Goal: Transaction & Acquisition: Purchase product/service

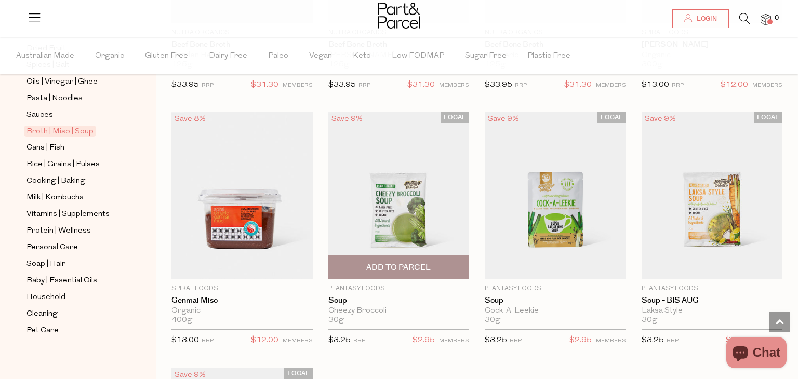
scroll to position [1811, 0]
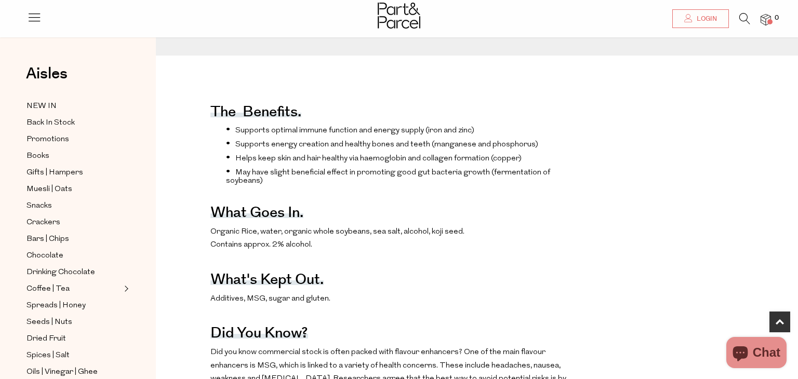
scroll to position [326, 0]
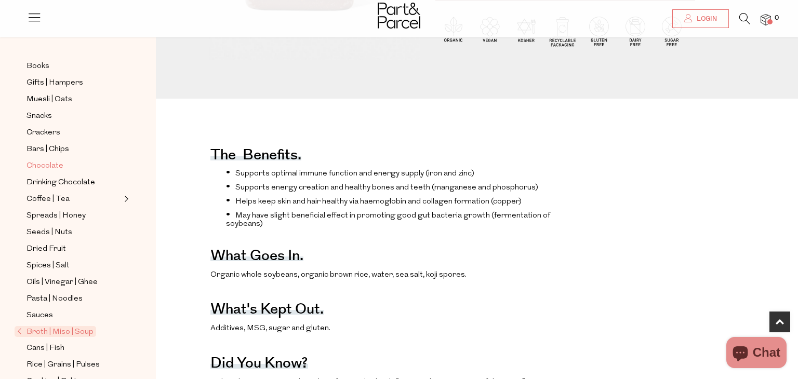
scroll to position [94, 0]
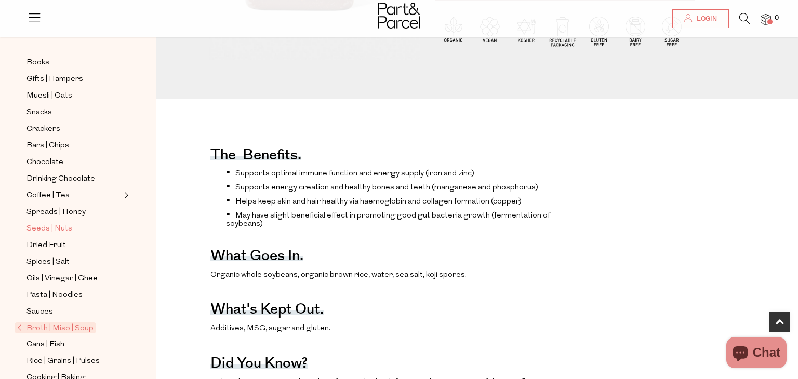
click at [60, 228] on span "Seeds | Nuts" at bounding box center [49, 229] width 46 height 12
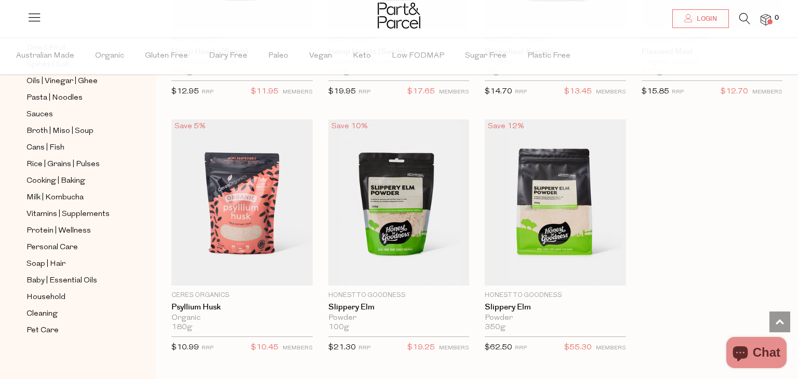
scroll to position [2844, 0]
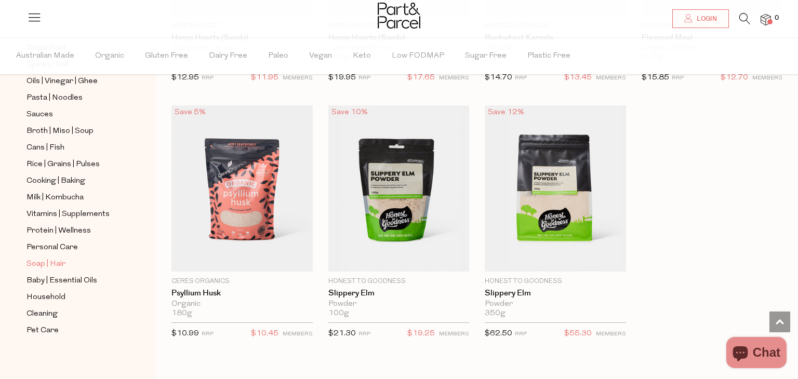
click at [58, 264] on span "Soap | Hair" at bounding box center [45, 264] width 39 height 12
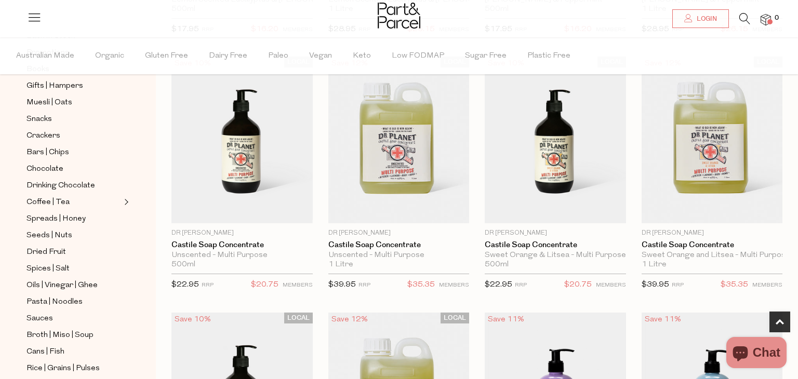
scroll to position [324, 0]
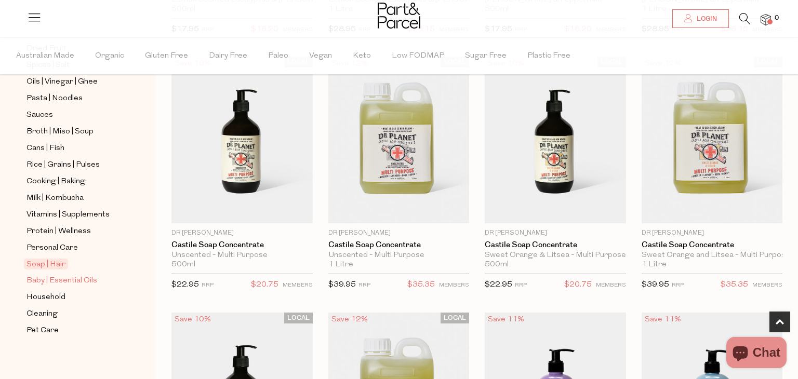
click at [58, 282] on span "Baby | Essential Oils" at bounding box center [61, 281] width 71 height 12
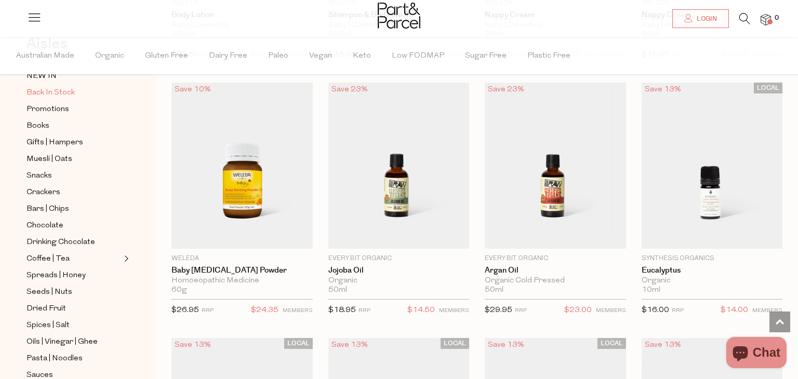
scroll to position [66, 0]
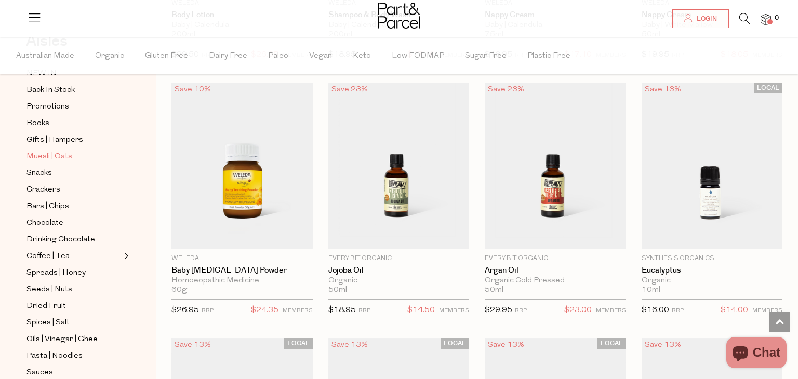
click at [62, 155] on span "Muesli | Oats" at bounding box center [49, 157] width 46 height 12
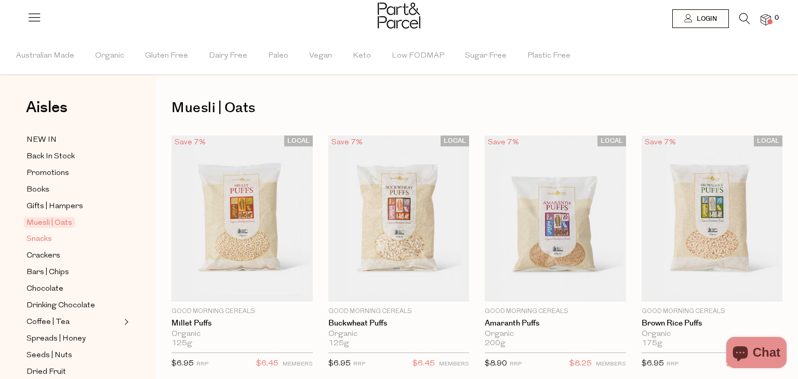
click at [45, 241] on span "Snacks" at bounding box center [38, 239] width 25 height 12
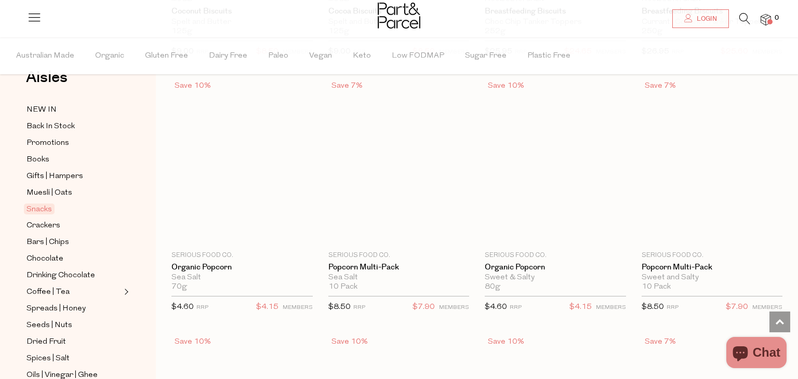
scroll to position [2615, 0]
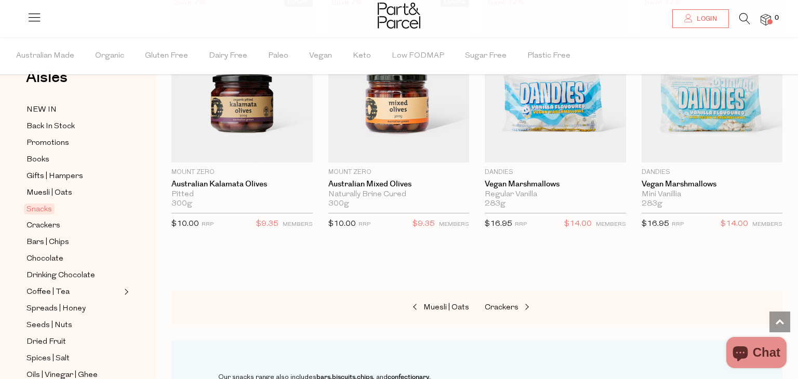
scroll to position [4232, 0]
click at [50, 273] on span "Drinking Chocolate" at bounding box center [60, 276] width 69 height 12
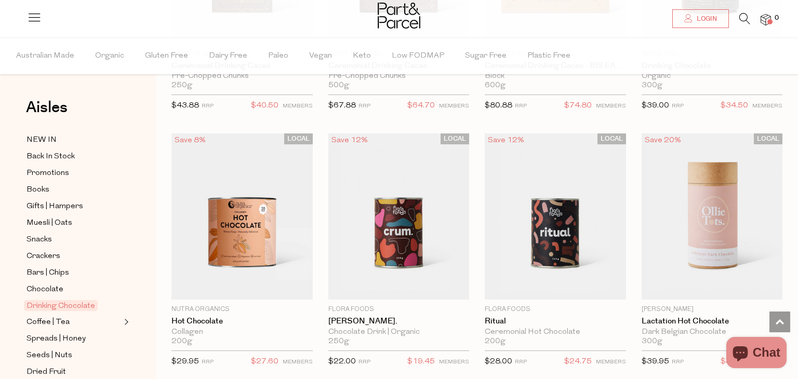
scroll to position [760, 0]
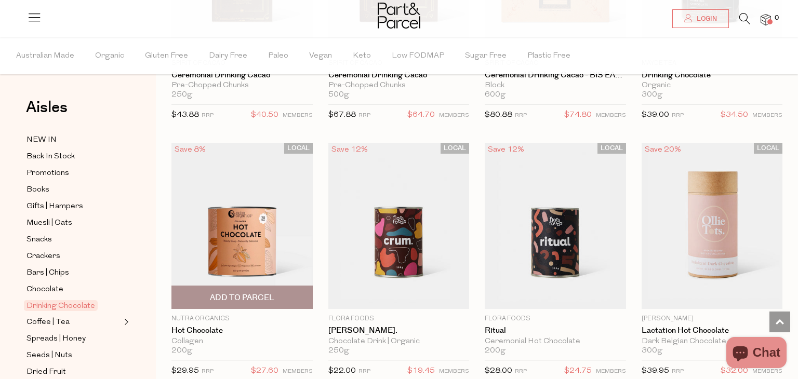
click at [232, 235] on img at bounding box center [241, 226] width 141 height 167
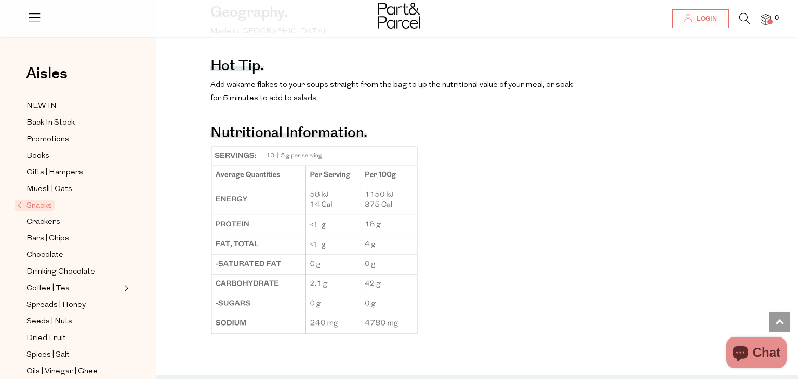
scroll to position [728, 0]
click at [285, 239] on img at bounding box center [314, 241] width 208 height 191
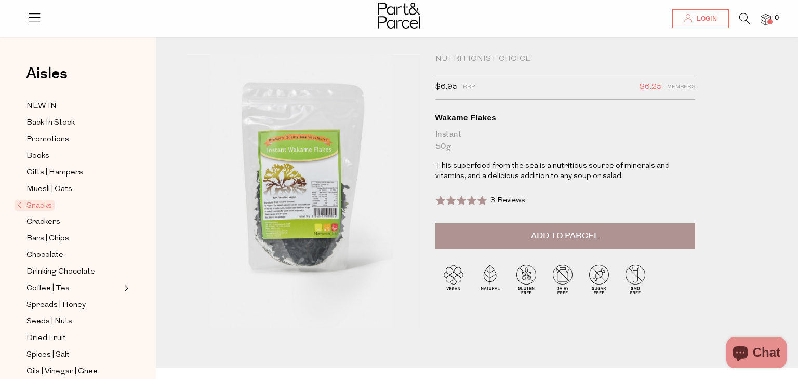
scroll to position [0, 0]
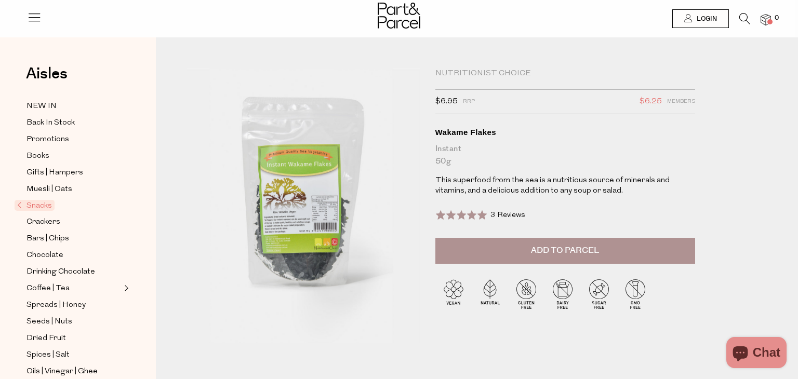
click at [529, 246] on button "Add to Parcel" at bounding box center [565, 251] width 260 height 26
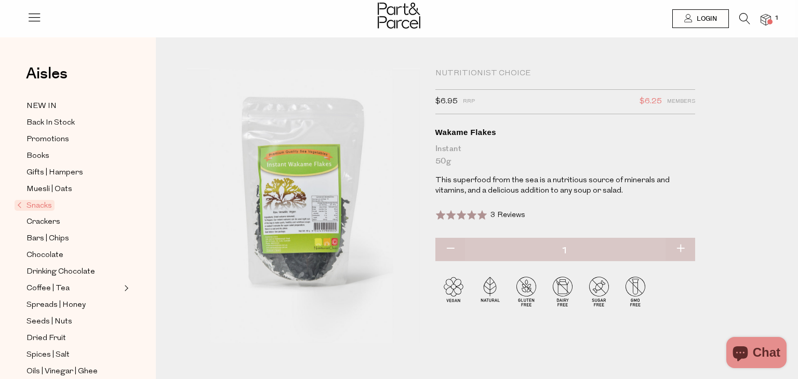
click at [504, 213] on span "3 Reviews" at bounding box center [507, 215] width 35 height 8
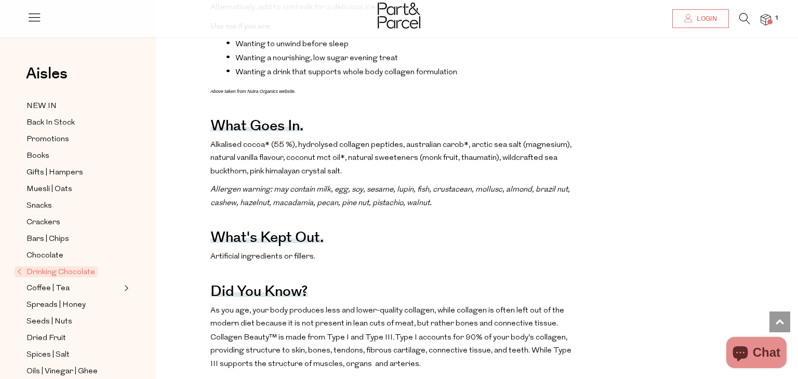
scroll to position [491, 0]
drag, startPoint x: 443, startPoint y: 147, endPoint x: 420, endPoint y: 148, distance: 23.4
click at [420, 148] on p "Alkalised cocoa* (55 %), hydrolysed collagen peptides, australian carob*, arcti…" at bounding box center [391, 160] width 363 height 40
drag, startPoint x: 420, startPoint y: 148, endPoint x: 455, endPoint y: 146, distance: 35.4
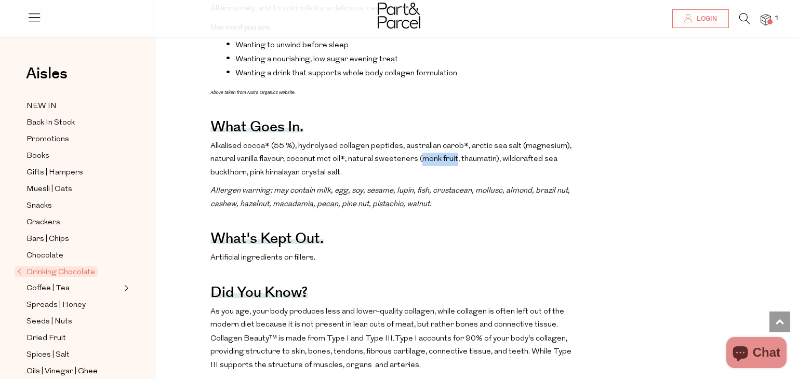
click at [455, 146] on p "Alkalised cocoa* (55 %), hydrolysed collagen peptides, australian carob*, arcti…" at bounding box center [391, 160] width 363 height 40
copy p "monk fruit"
click at [469, 149] on p "Alkalised cocoa* (55 %), hydrolysed collagen peptides, australian carob*, arcti…" at bounding box center [391, 160] width 363 height 40
drag, startPoint x: 457, startPoint y: 146, endPoint x: 490, endPoint y: 148, distance: 33.3
click at [490, 148] on p "Alkalised cocoa* (55 %), hydrolysed collagen peptides, australian carob*, arcti…" at bounding box center [391, 160] width 363 height 40
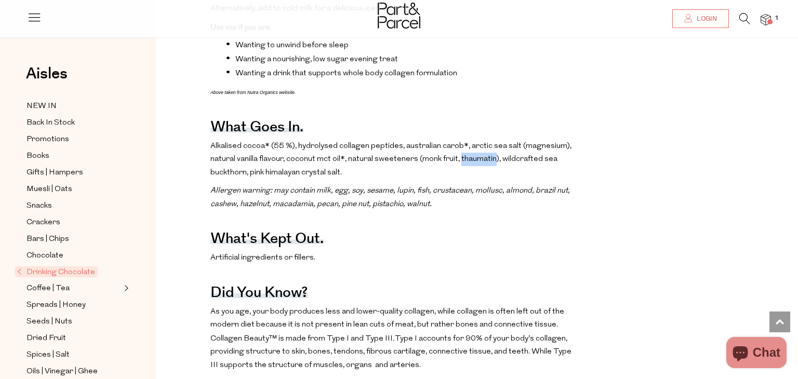
copy p "thaumatin"
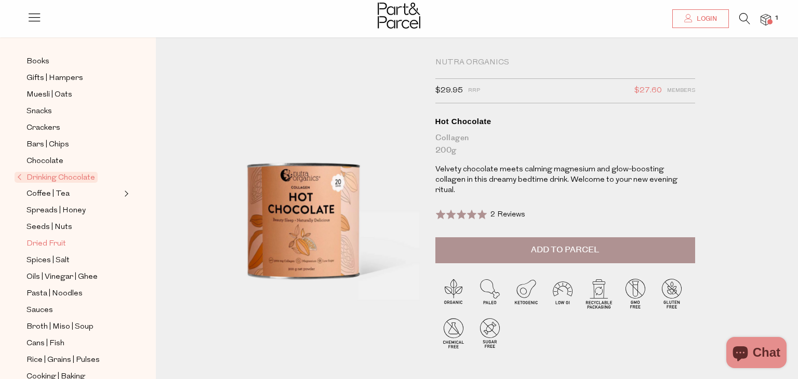
scroll to position [96, 0]
click at [752, 346] on icon "Chat window" at bounding box center [740, 352] width 25 height 25
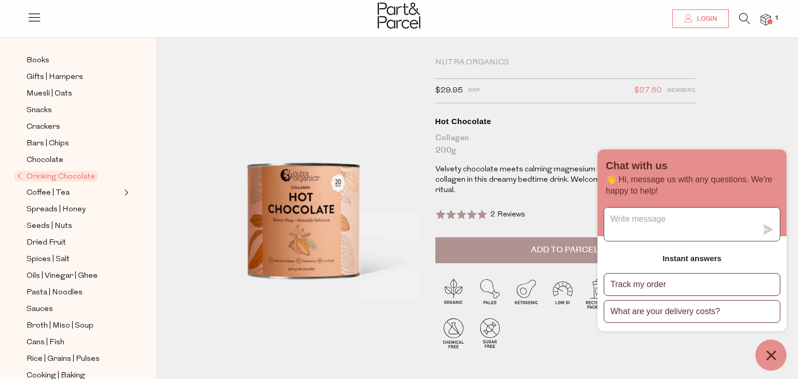
click at [666, 219] on textarea "Message us" at bounding box center [680, 224] width 153 height 33
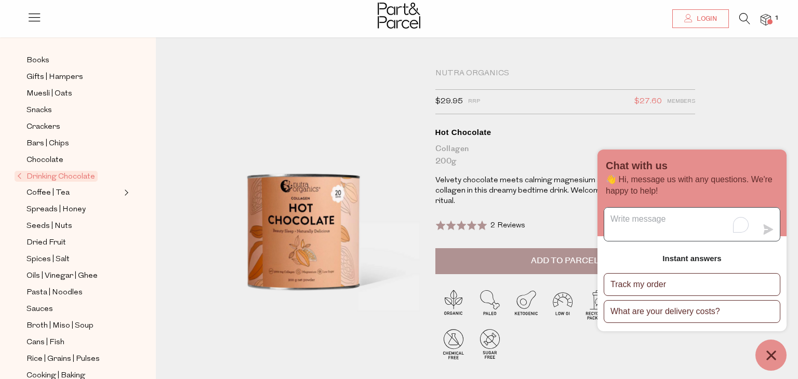
scroll to position [62, 0]
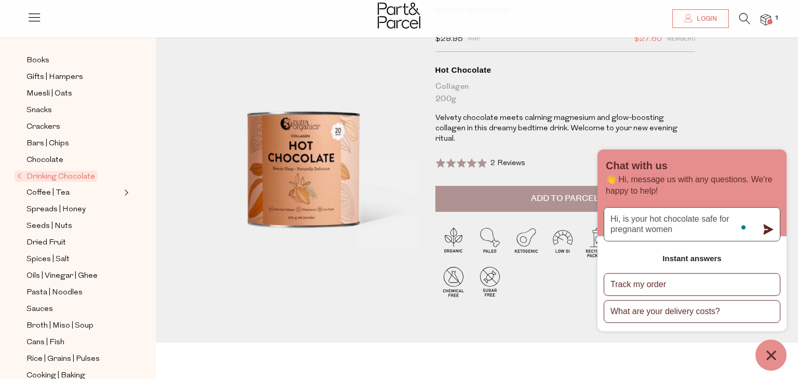
type textarea "Hi, is your hot chocolate safe for pregnant women?"
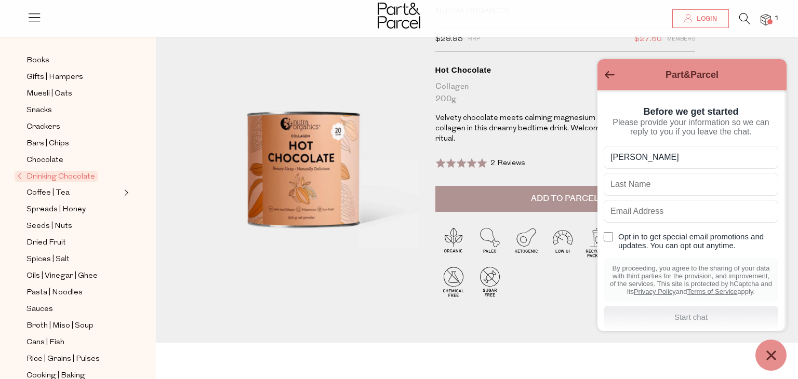
type input "Rachel"
type input "Khoo"
type input "rachelkhoo95@gmail.com"
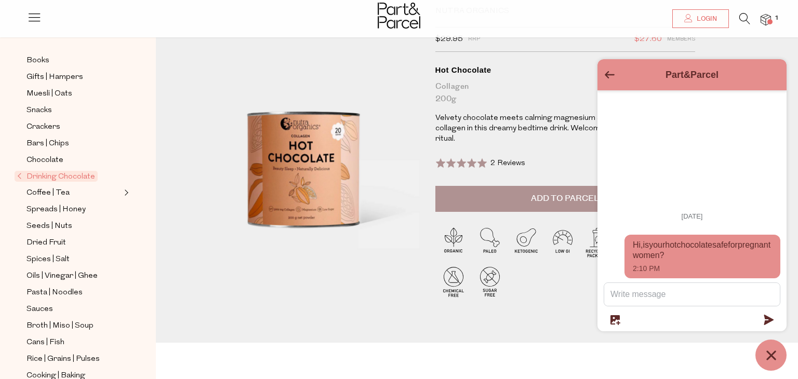
click at [423, 270] on div at bounding box center [303, 174] width 248 height 337
click at [611, 71] on icon "Go back to the main screen" at bounding box center [610, 74] width 10 height 7
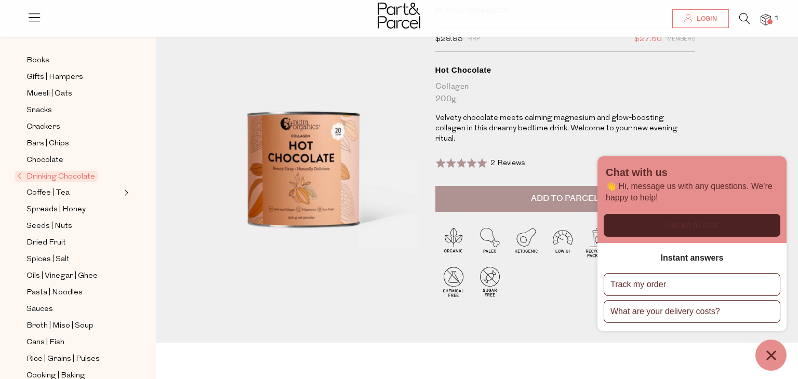
click at [570, 317] on div "Nutra Organics $29.95 RRP $27.60 Members Available: In Stock Hot Chocolate Coll…" at bounding box center [476, 174] width 595 height 337
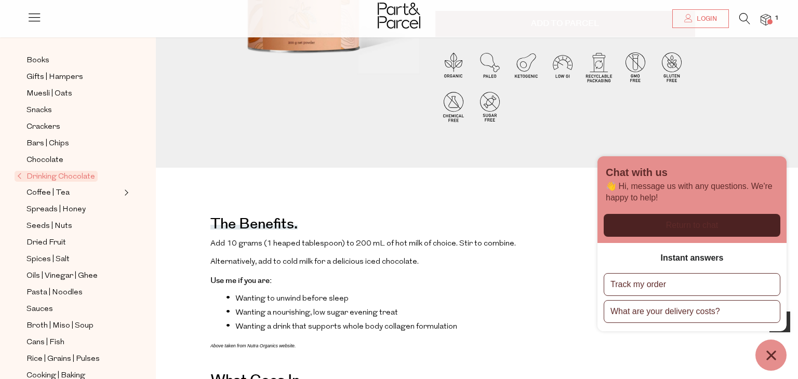
scroll to position [247, 0]
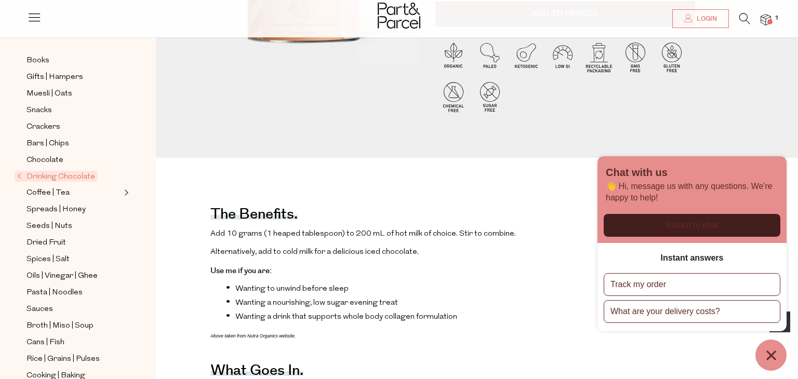
click at [638, 221] on div "Return to chat" at bounding box center [692, 225] width 164 height 11
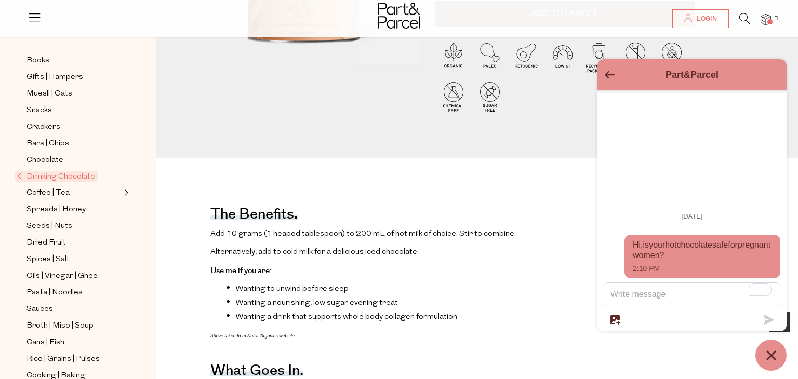
click at [706, 257] on span "Hi, is your hot chocolate safe for pregnant women?" at bounding box center [702, 250] width 139 height 21
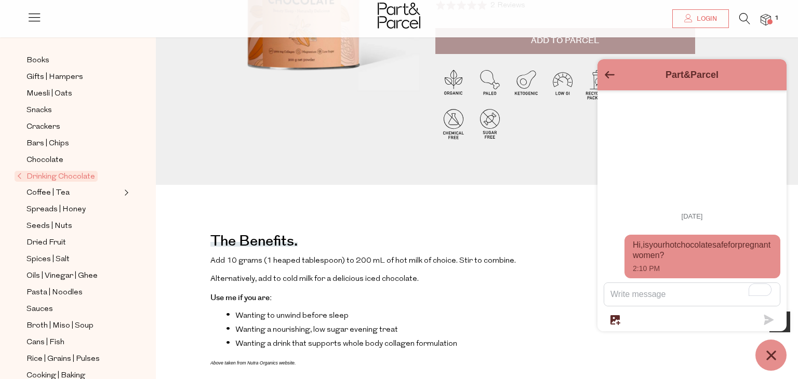
scroll to position [222, 0]
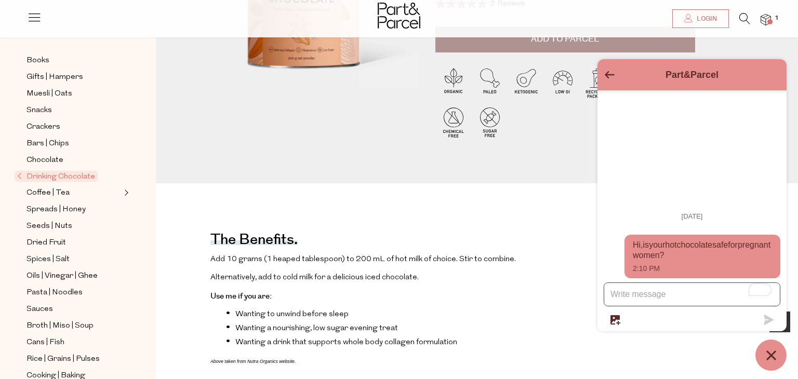
click at [689, 289] on textarea "To enrich screen reader interactions, please activate Accessibility in Grammarl…" at bounding box center [692, 294] width 176 height 23
click at [731, 252] on span "Hi, is your hot chocolate safe for pregnant women?" at bounding box center [702, 250] width 139 height 21
click at [772, 355] on icon "Chat window" at bounding box center [771, 356] width 16 height 16
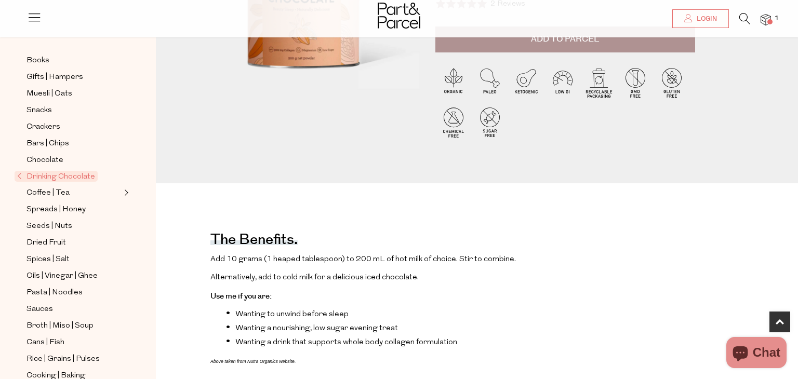
click at [767, 357] on span "Chat" at bounding box center [767, 353] width 28 height 16
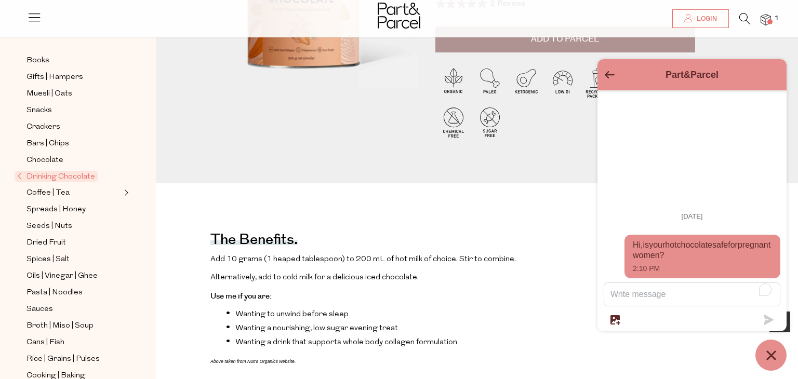
click at [730, 295] on textarea "To enrich screen reader interactions, please activate Accessibility in Grammarl…" at bounding box center [692, 294] width 176 height 23
type textarea "i meant the nutra organics hot choc"
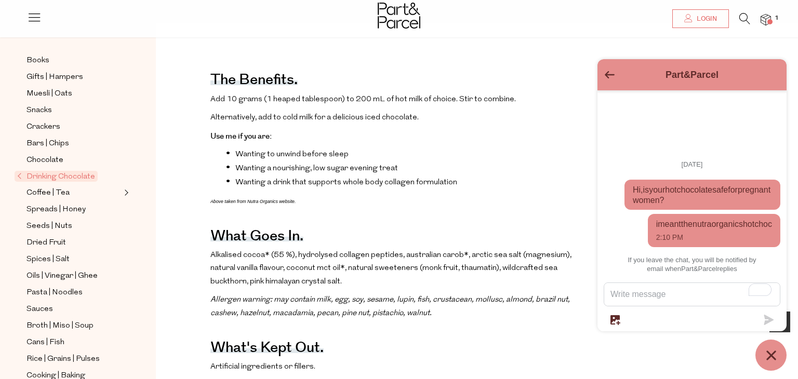
scroll to position [398, 0]
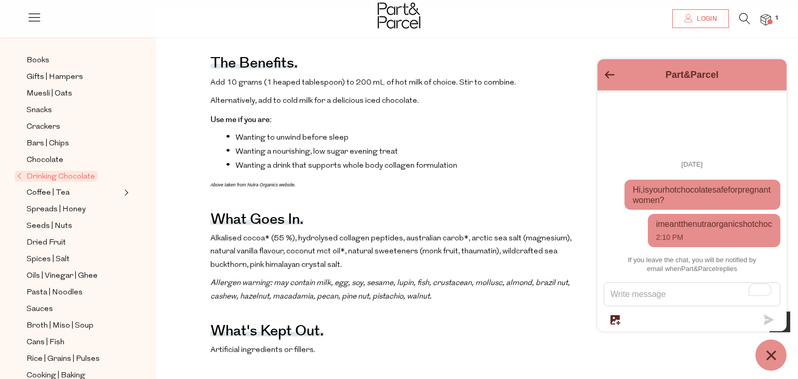
click at [730, 223] on span "i meant the nutra organics hot choc" at bounding box center [714, 224] width 116 height 10
click at [770, 353] on icon "Chat window" at bounding box center [771, 356] width 16 height 16
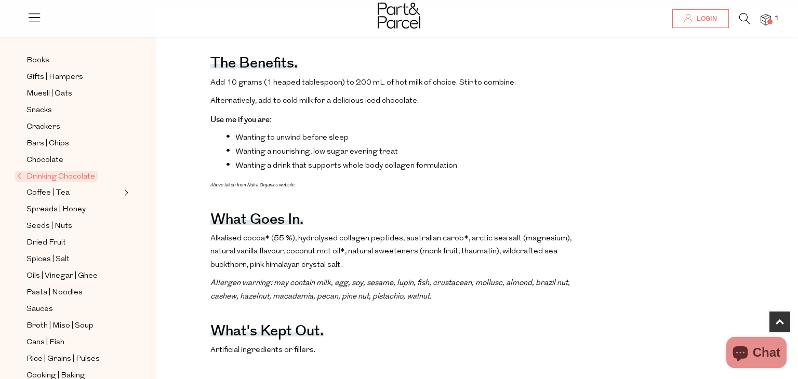
click at [770, 353] on span "Chat" at bounding box center [767, 353] width 28 height 16
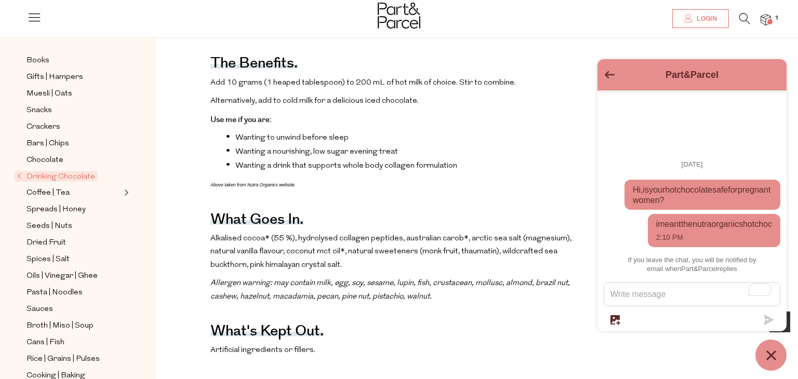
click at [685, 185] on span "Hi, is your hot chocolate safe for pregnant women?" at bounding box center [702, 195] width 139 height 21
click at [614, 226] on ul "Today Hi, is your hot chocolate safe for pregnant women? i meant the nutra orga…" at bounding box center [691, 214] width 189 height 129
click at [610, 79] on button "Go back to the main screen" at bounding box center [610, 75] width 10 height 9
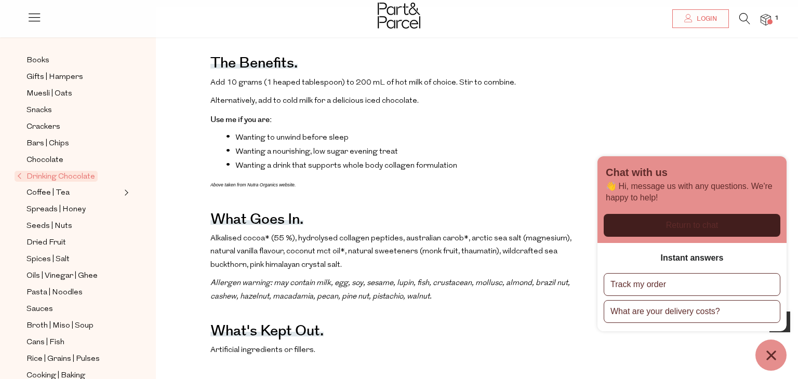
click at [667, 223] on div "Return to chat" at bounding box center [692, 225] width 164 height 11
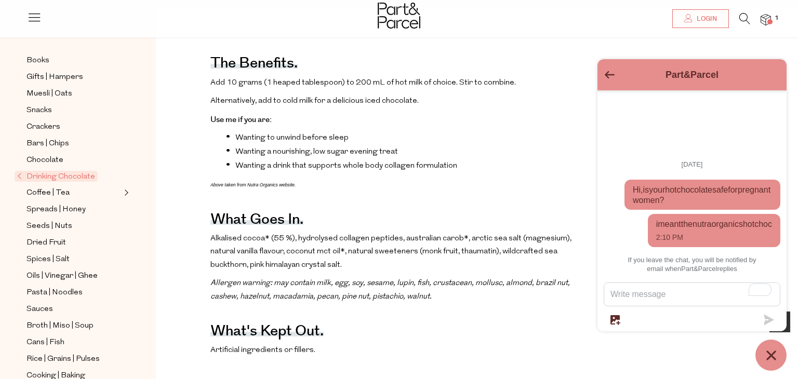
click at [618, 79] on h2 "Part&Parcel" at bounding box center [692, 75] width 148 height 10
click at [613, 80] on div "Part&Parcel" at bounding box center [692, 74] width 177 height 19
click at [602, 72] on div "Part&Parcel" at bounding box center [691, 74] width 189 height 31
click at [611, 77] on icon "Go back to the main screen" at bounding box center [610, 74] width 10 height 7
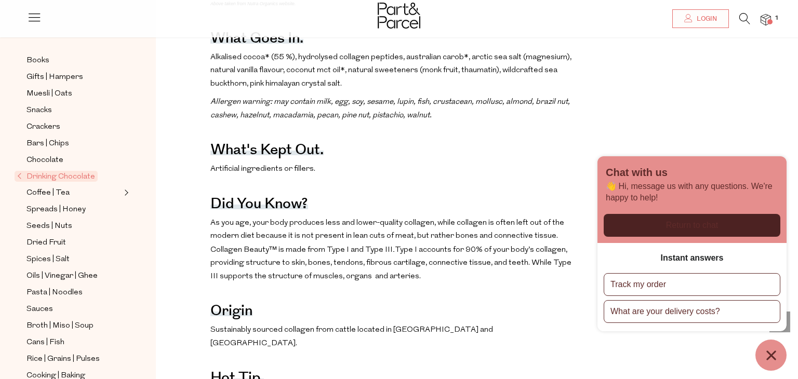
scroll to position [569, 0]
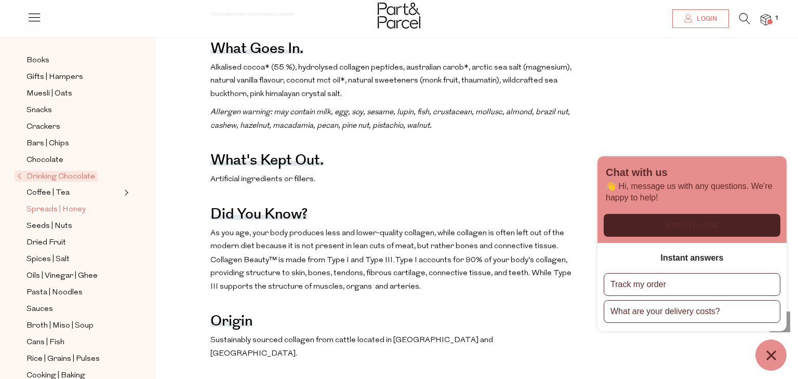
click at [41, 214] on span "Spreads | Honey" at bounding box center [55, 210] width 59 height 12
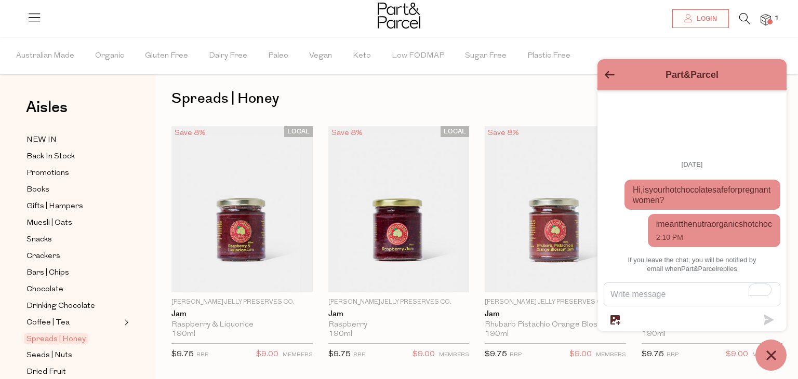
click at [607, 71] on icon "Go back to the main screen" at bounding box center [610, 74] width 10 height 7
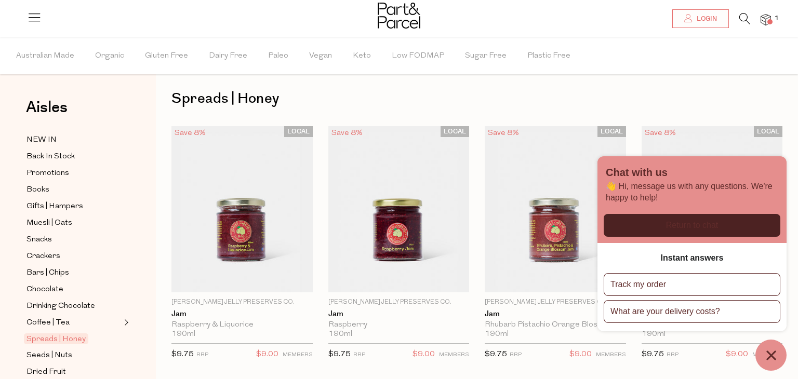
click at [771, 361] on icon "Chat window" at bounding box center [771, 356] width 16 height 16
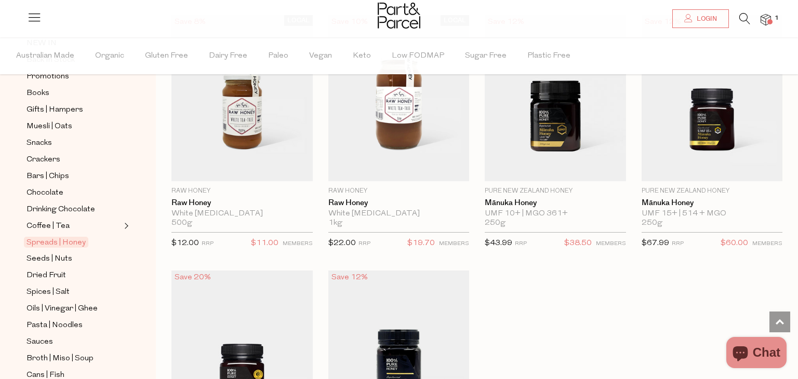
scroll to position [98, 0]
click at [52, 272] on span "Dried Fruit" at bounding box center [45, 275] width 39 height 12
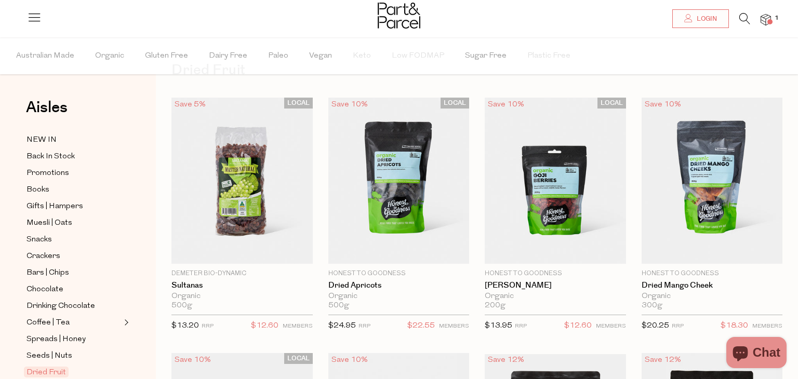
scroll to position [31, 0]
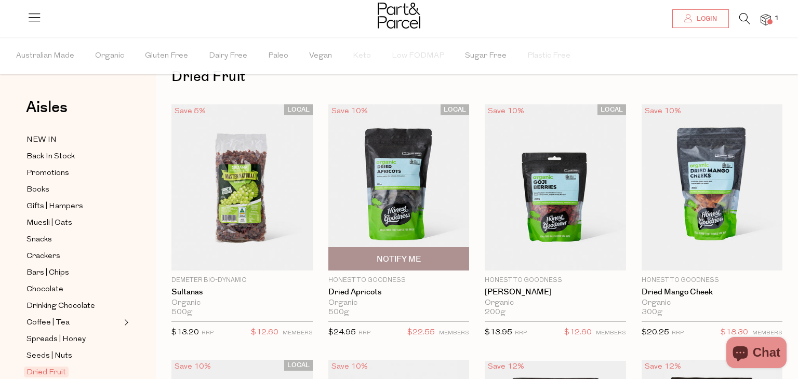
click at [383, 189] on img at bounding box center [398, 187] width 141 height 167
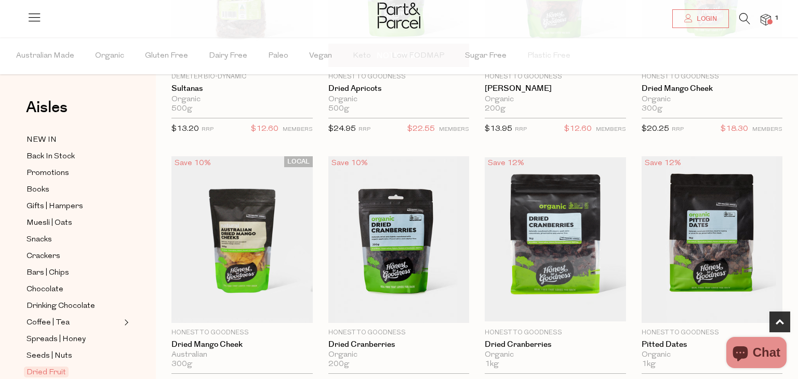
scroll to position [235, 0]
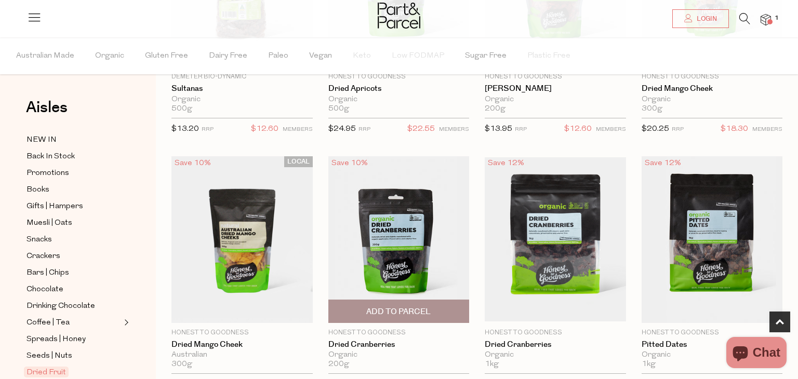
click at [421, 263] on img at bounding box center [398, 239] width 141 height 167
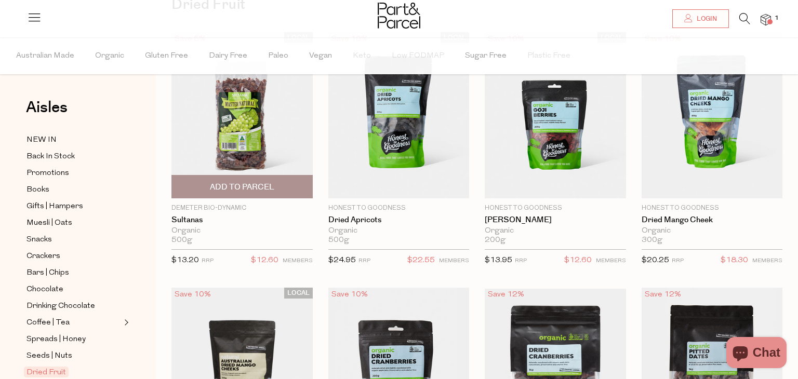
scroll to position [98, 0]
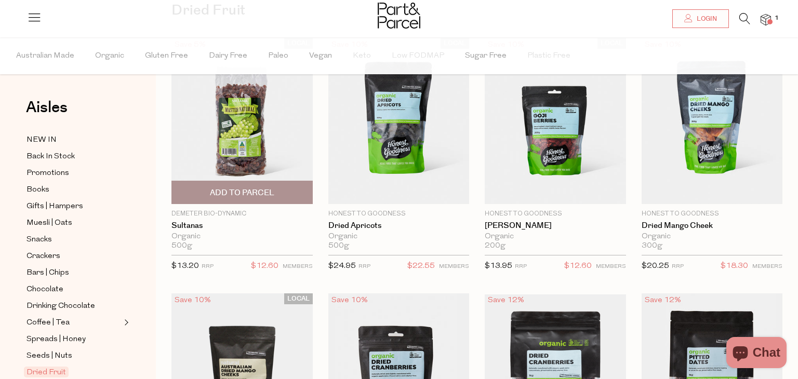
click at [248, 142] on img at bounding box center [241, 121] width 141 height 167
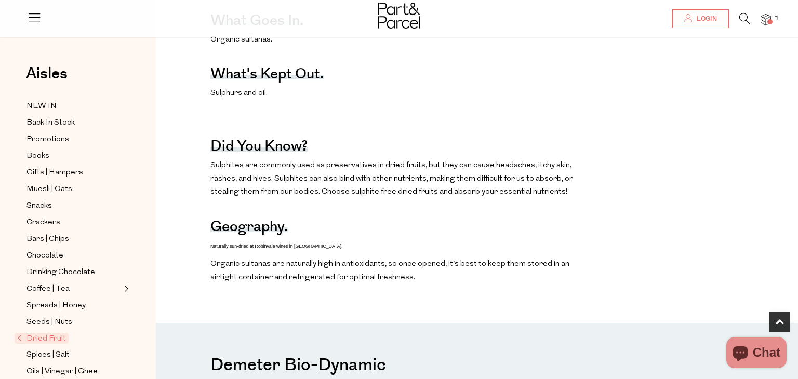
scroll to position [537, 0]
click at [274, 175] on p "Sulphites are commonly used as preservatives in dried fruits, but they can caus…" at bounding box center [391, 180] width 363 height 40
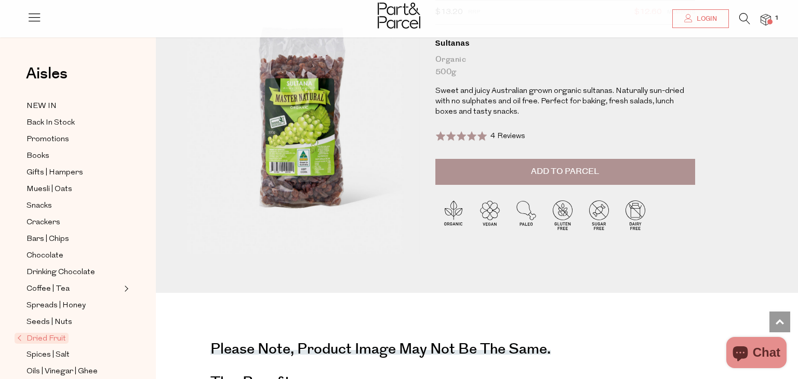
scroll to position [0, 0]
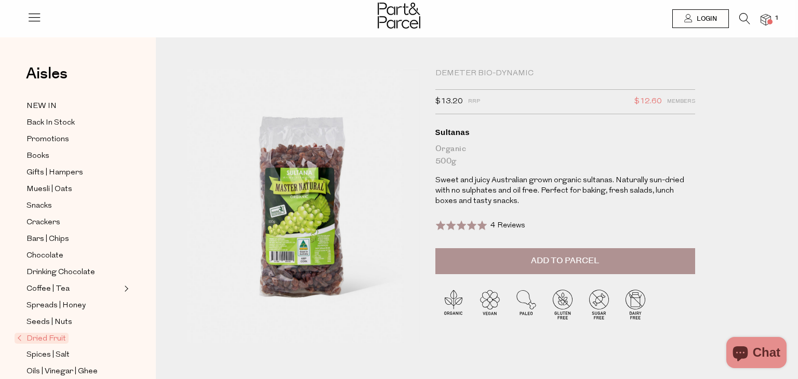
click at [554, 271] on button "Add to Parcel" at bounding box center [565, 261] width 260 height 26
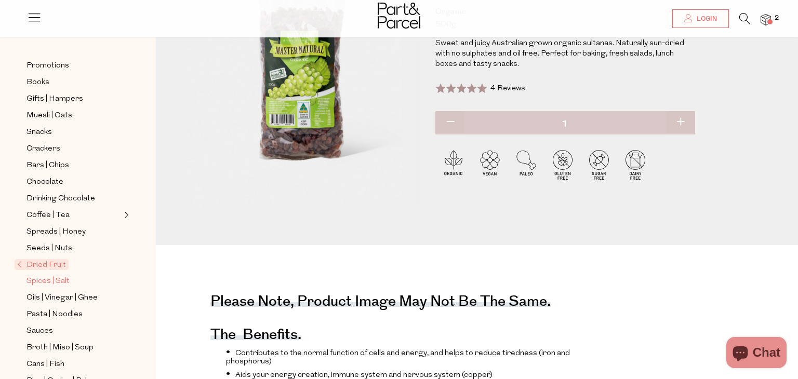
scroll to position [74, 0]
click at [64, 281] on span "Spices | Salt" at bounding box center [47, 281] width 43 height 12
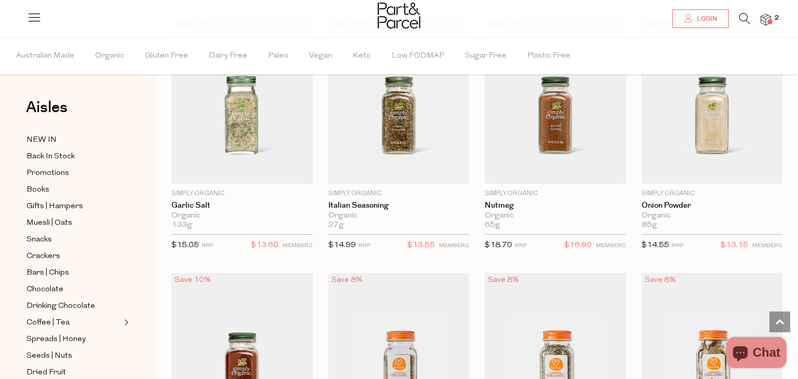
scroll to position [1666, 0]
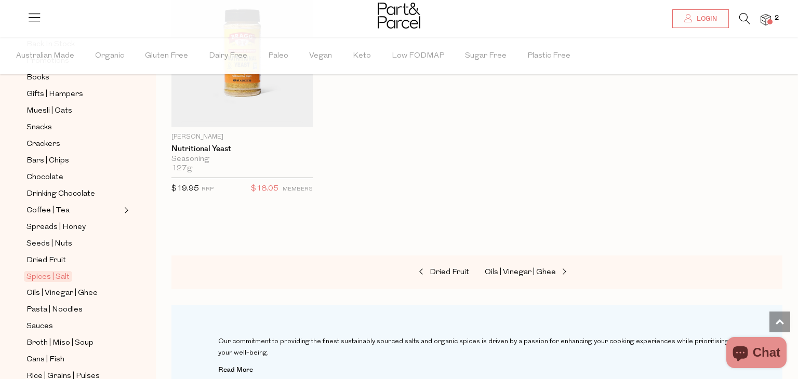
scroll to position [120, 0]
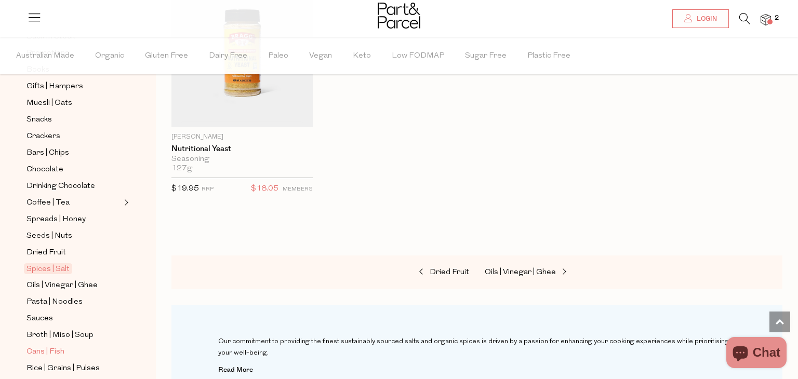
click at [48, 348] on span "Cans | Fish" at bounding box center [45, 352] width 38 height 12
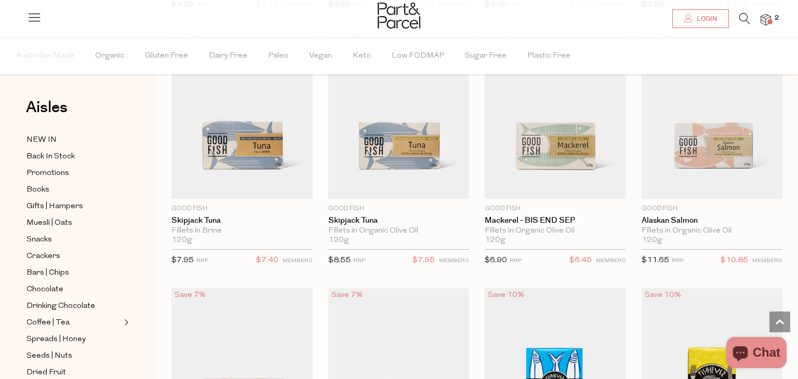
scroll to position [1128, 0]
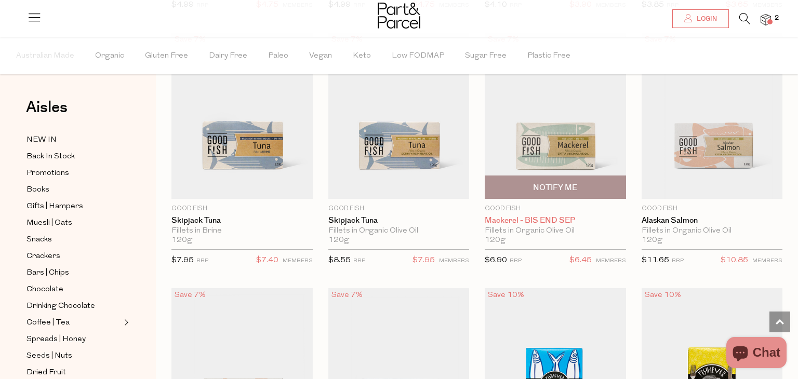
click at [528, 222] on link "Mackerel - BIS END SEP" at bounding box center [555, 220] width 141 height 9
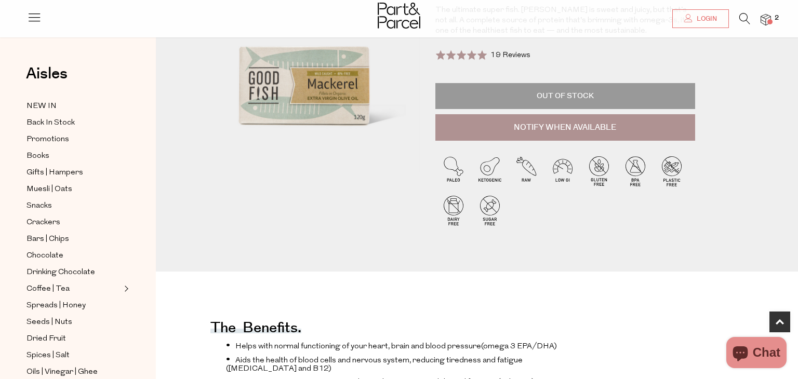
scroll to position [168, 0]
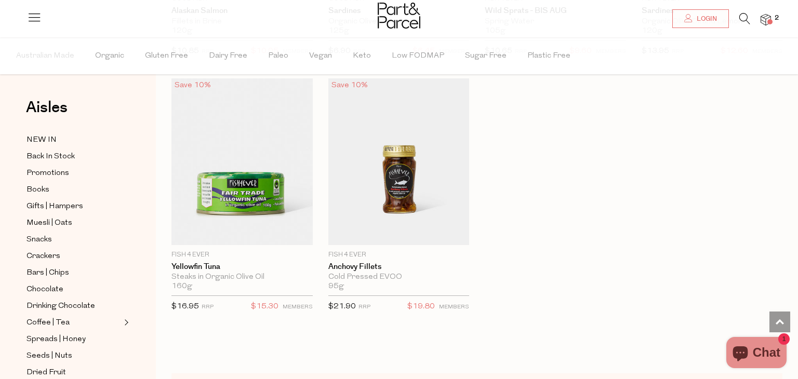
scroll to position [1592, 0]
click at [743, 365] on icon "Chat window" at bounding box center [740, 352] width 25 height 25
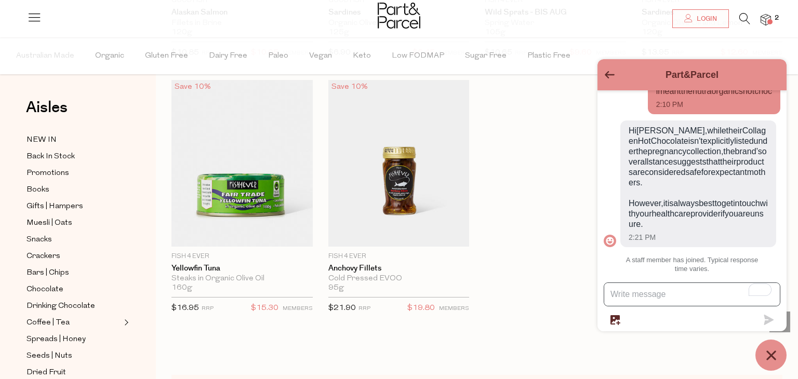
scroll to position [115, 0]
type textarea "thank you!"
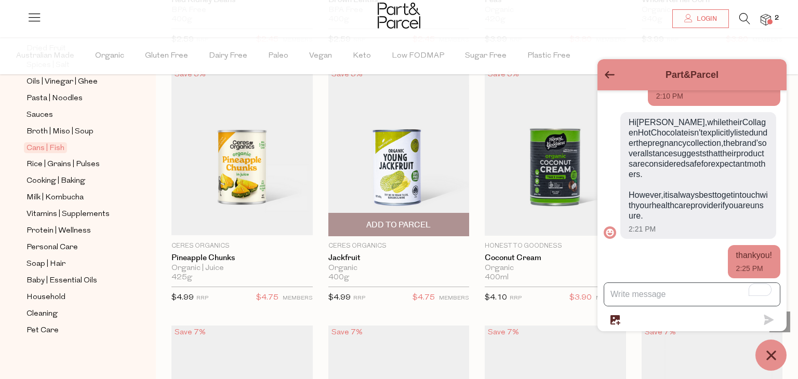
scroll to position [858, 0]
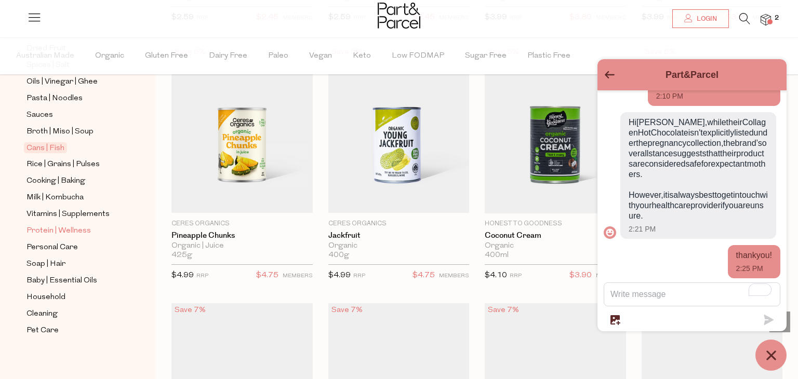
click at [64, 232] on span "Protein | Wellness" at bounding box center [58, 231] width 64 height 12
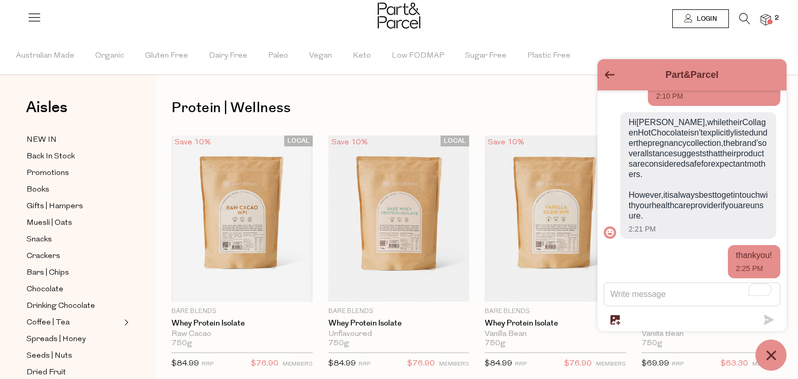
click at [755, 360] on div "Part&Parcel Today Hi, is your hot chocolate safe for pregnant women? i meant th…" at bounding box center [691, 215] width 189 height 312
click at [771, 355] on icon "Chat window" at bounding box center [770, 355] width 9 height 9
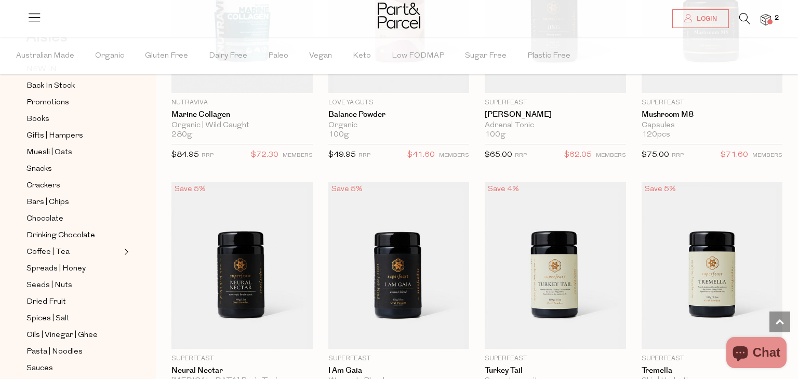
scroll to position [1957, 0]
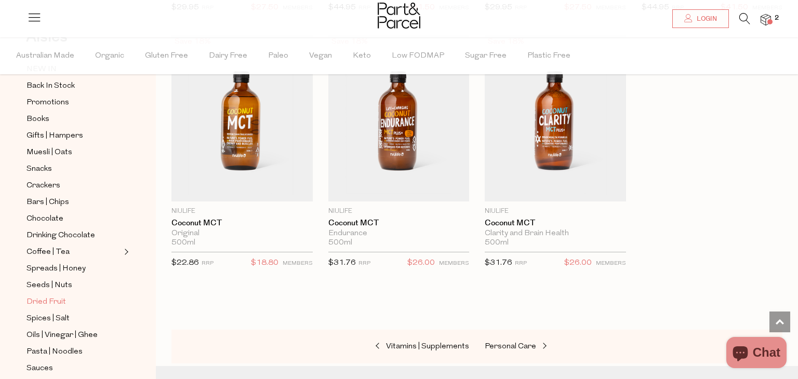
scroll to position [97, 0]
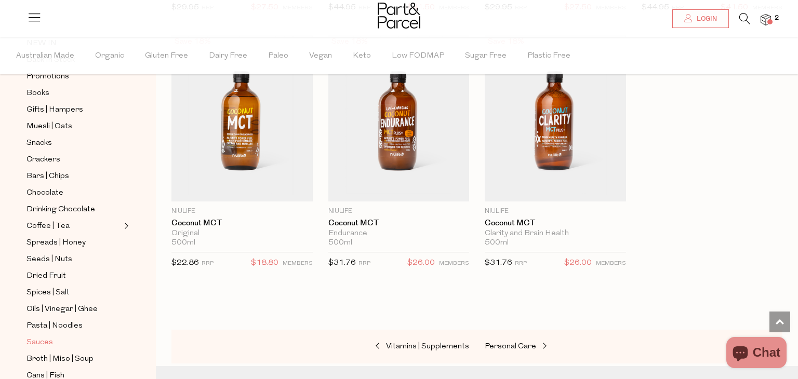
click at [35, 344] on span "Sauces" at bounding box center [39, 343] width 26 height 12
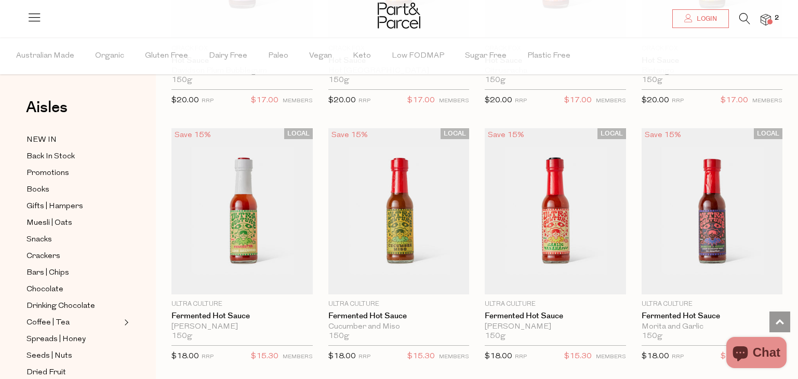
scroll to position [2051, 0]
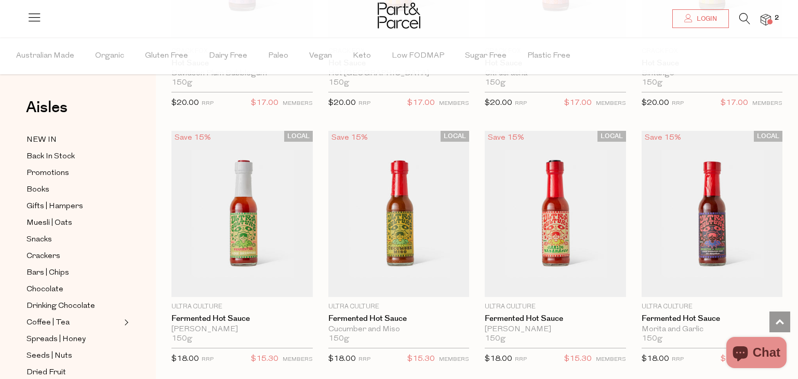
click at [489, 271] on img at bounding box center [555, 214] width 141 height 167
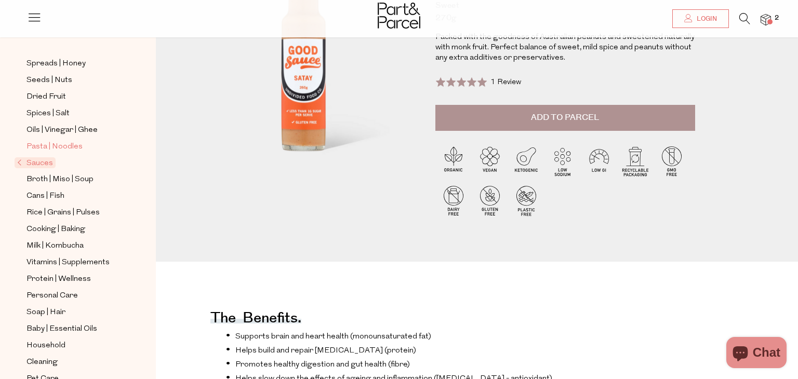
scroll to position [262, 0]
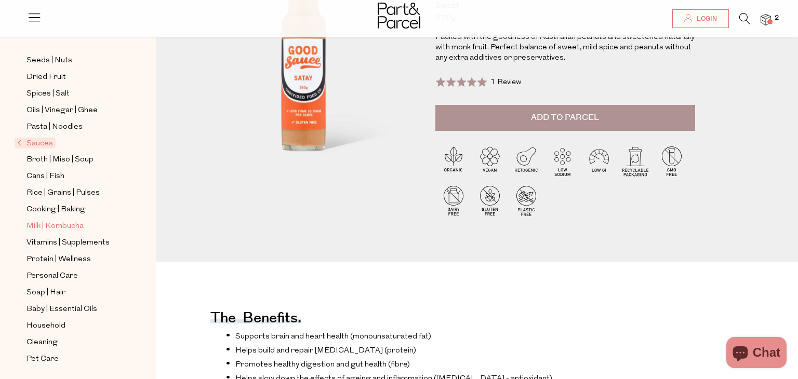
click at [63, 222] on span "Milk | Kombucha" at bounding box center [54, 226] width 57 height 12
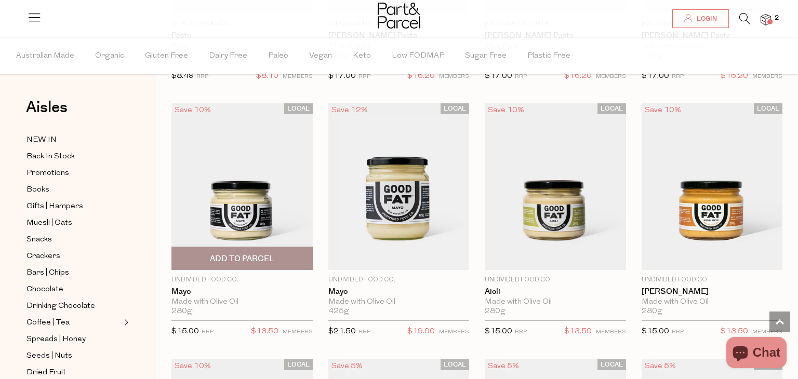
scroll to position [1053, 0]
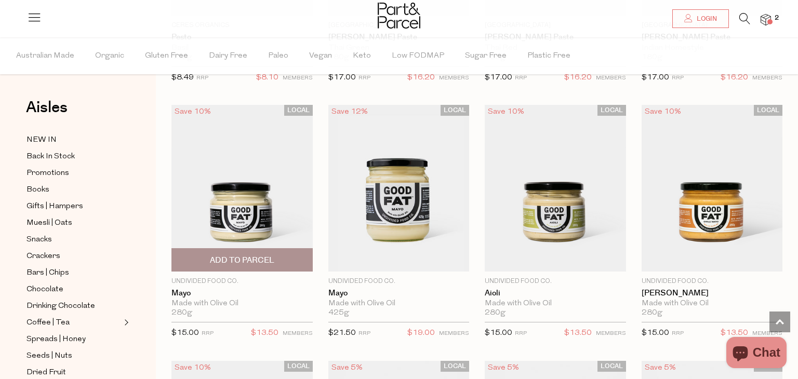
click at [245, 181] on img at bounding box center [241, 188] width 141 height 167
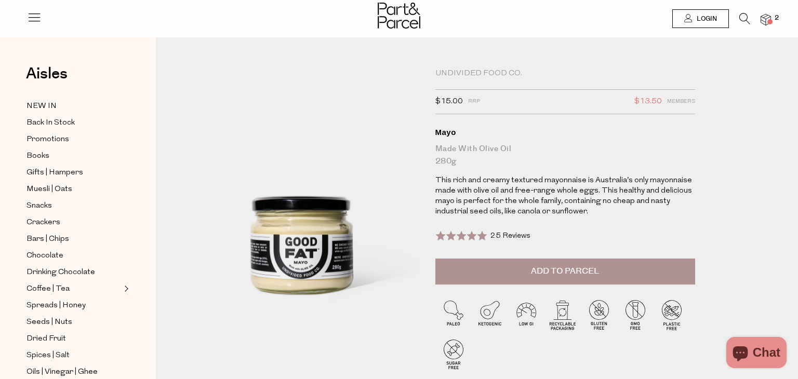
click at [564, 211] on p "This rich and creamy textured mayonnaise is Australia’s only mayonnaise made wi…" at bounding box center [565, 197] width 260 height 42
click at [568, 193] on p "This rich and creamy textured mayonnaise is Australia’s only mayonnaise made wi…" at bounding box center [565, 197] width 260 height 42
click at [380, 16] on img at bounding box center [399, 16] width 43 height 26
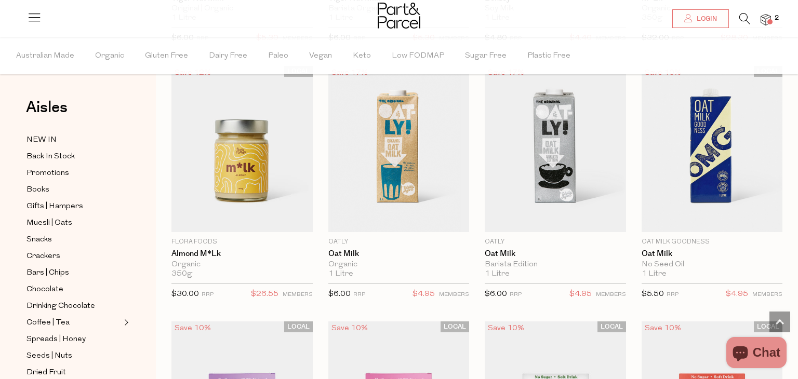
scroll to position [338, 0]
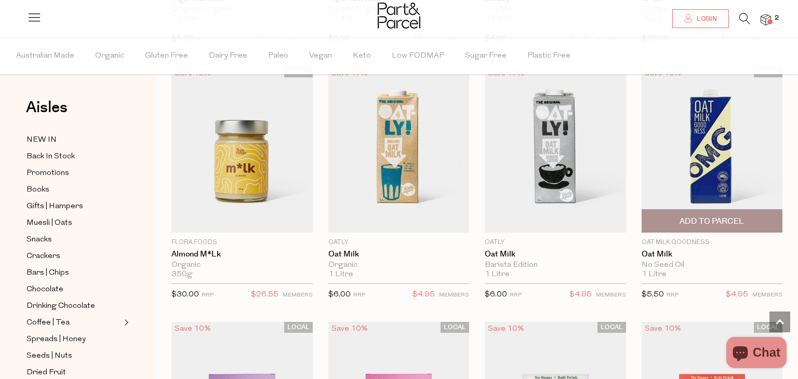
click at [715, 144] on img at bounding box center [712, 149] width 141 height 167
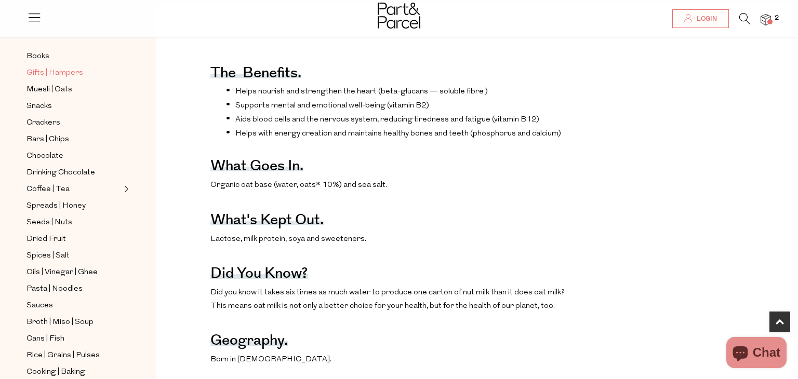
scroll to position [103, 0]
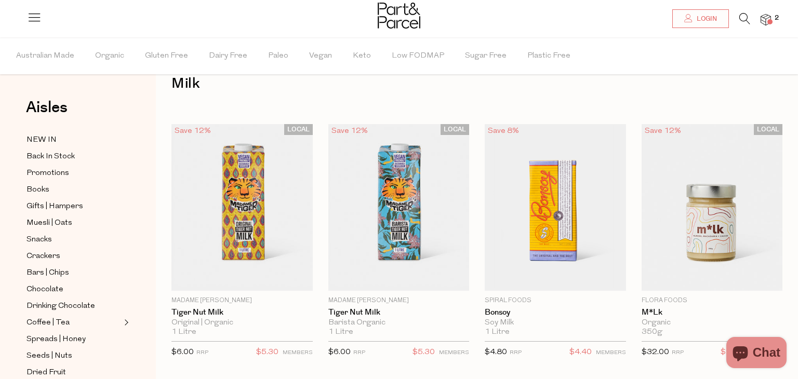
scroll to position [24, 0]
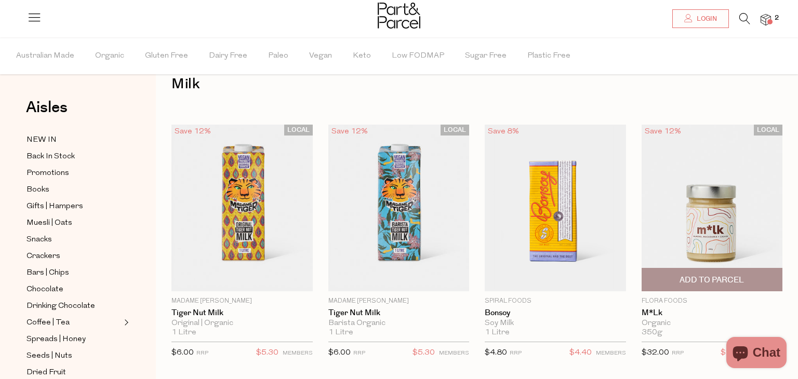
click at [750, 204] on img at bounding box center [712, 208] width 141 height 167
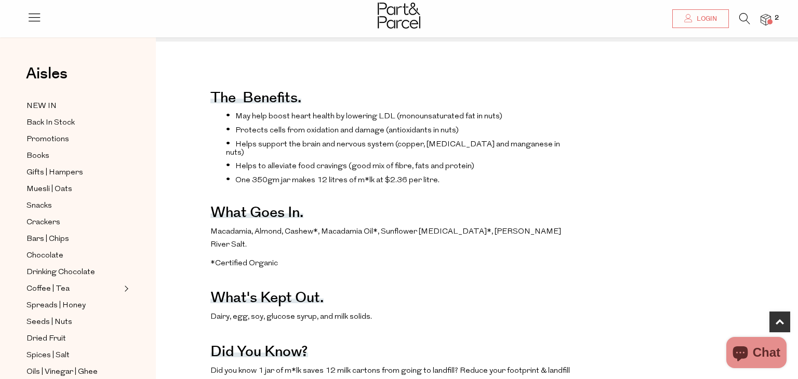
scroll to position [350, 0]
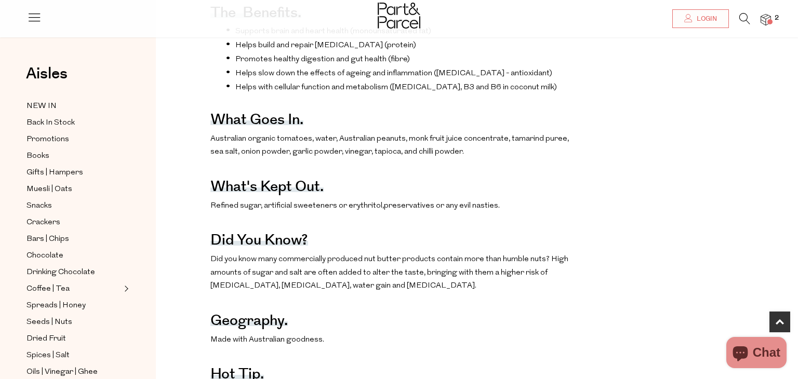
scroll to position [456, 0]
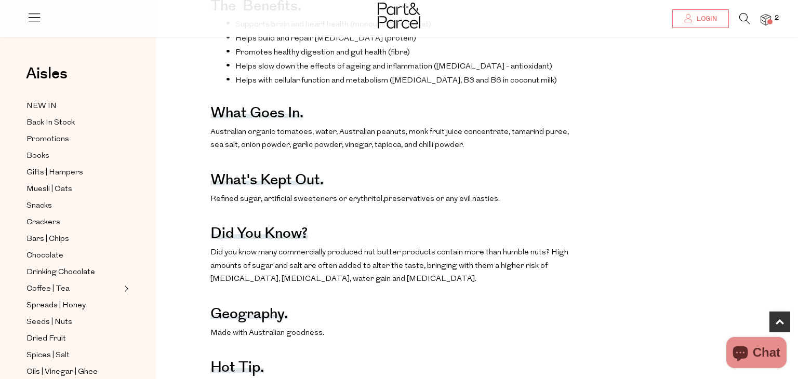
click at [368, 255] on p "Did you know many commercially produced nut butter products contain more than h…" at bounding box center [391, 266] width 363 height 40
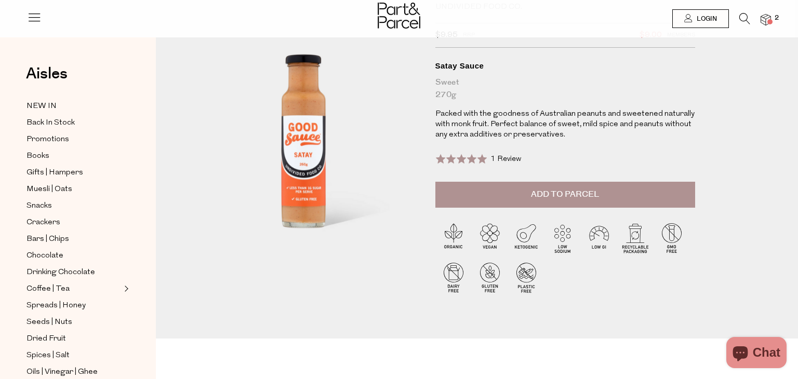
scroll to position [0, 0]
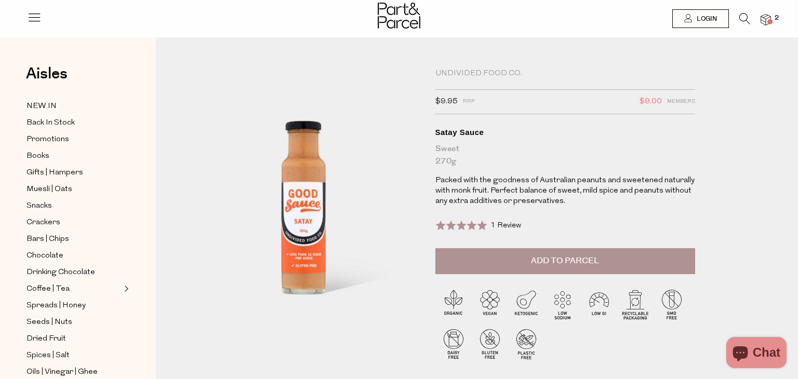
click at [538, 264] on span "Add to Parcel" at bounding box center [565, 261] width 68 height 12
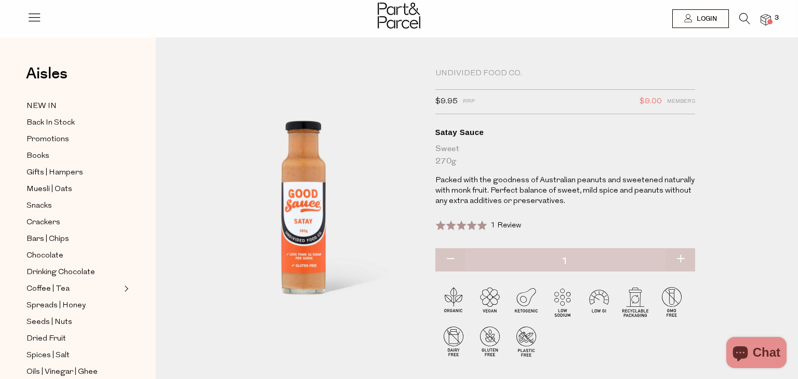
click at [771, 20] on span at bounding box center [769, 21] width 5 height 5
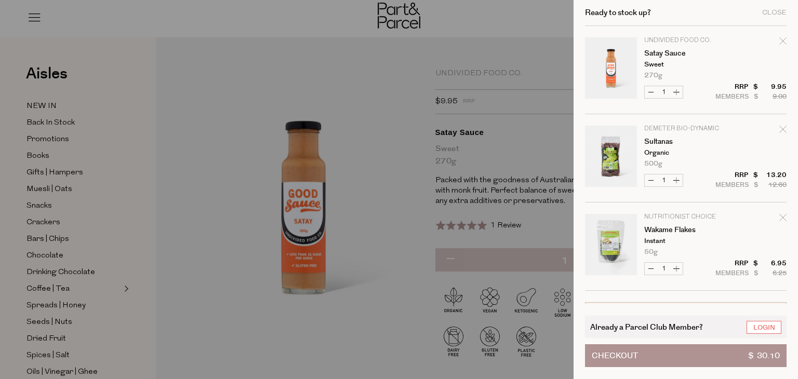
click at [523, 192] on div at bounding box center [399, 189] width 798 height 379
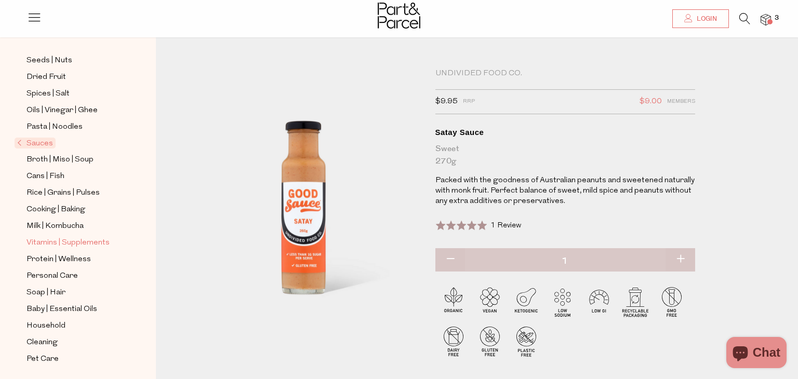
scroll to position [4, 0]
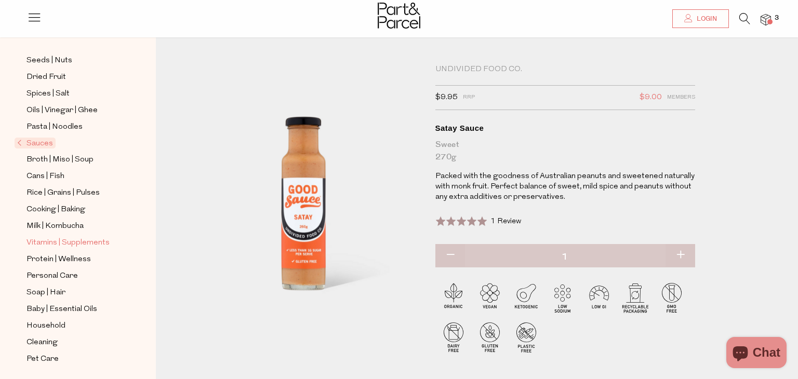
click at [86, 245] on span "Vitamins | Supplements" at bounding box center [67, 243] width 83 height 12
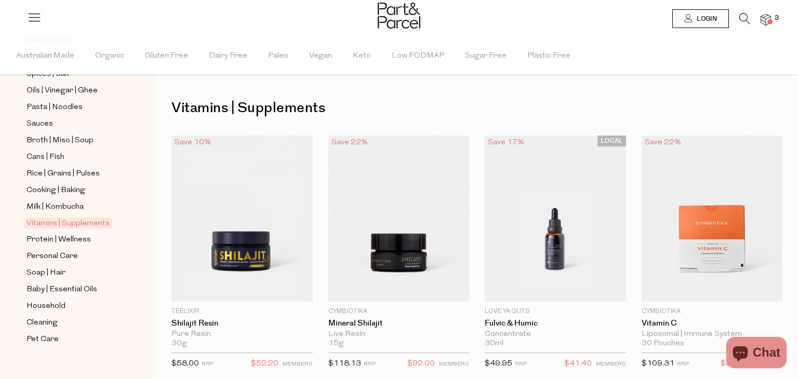
scroll to position [318, 0]
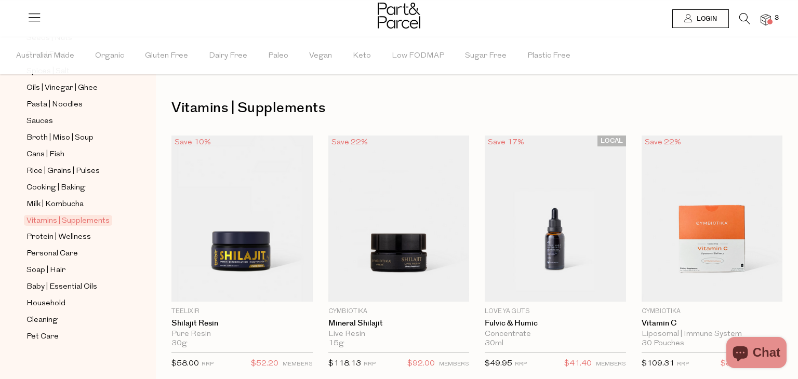
click at [745, 15] on icon at bounding box center [744, 18] width 11 height 11
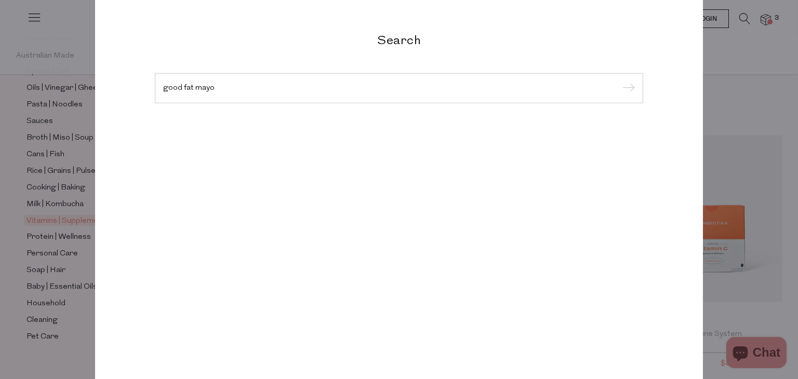
type input "good fat mayo"
click at [619, 81] on input "submit" at bounding box center [627, 89] width 16 height 16
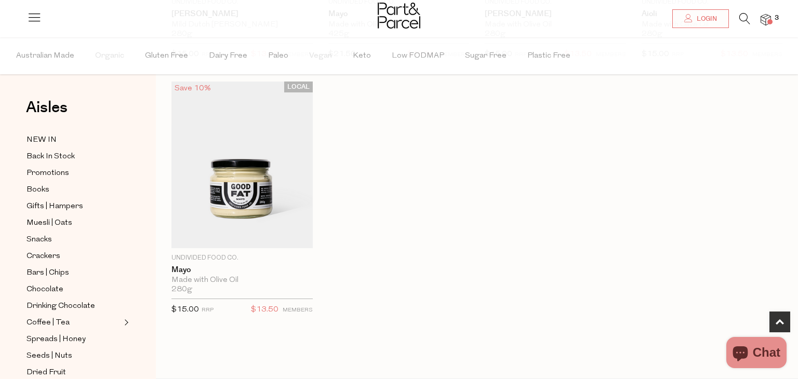
scroll to position [291, 0]
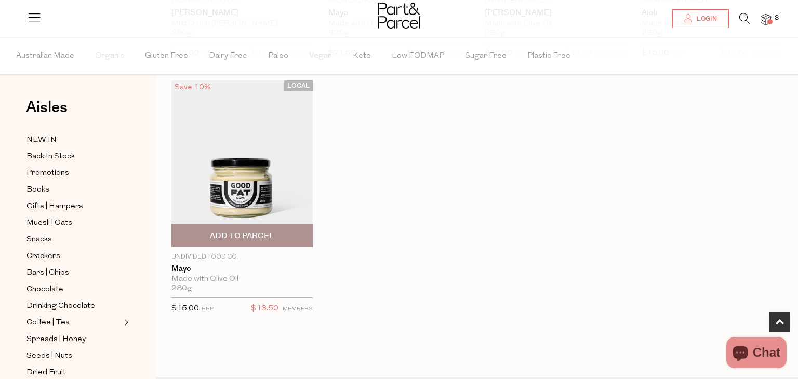
click at [248, 232] on span "Add To Parcel" at bounding box center [242, 236] width 64 height 11
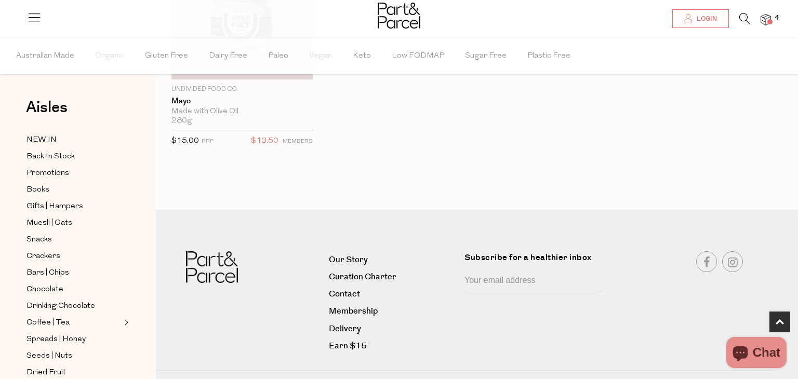
scroll to position [479, 0]
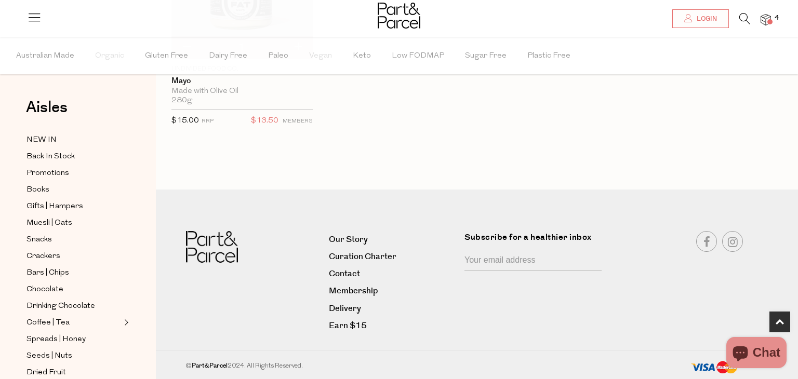
click at [749, 349] on icon "Chat window" at bounding box center [740, 352] width 25 height 25
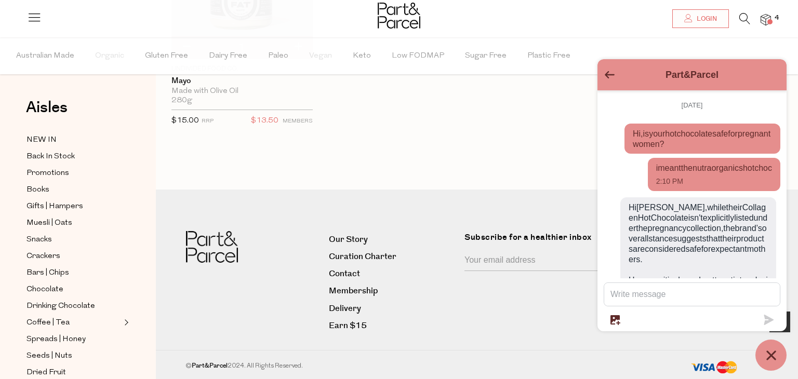
scroll to position [127, 0]
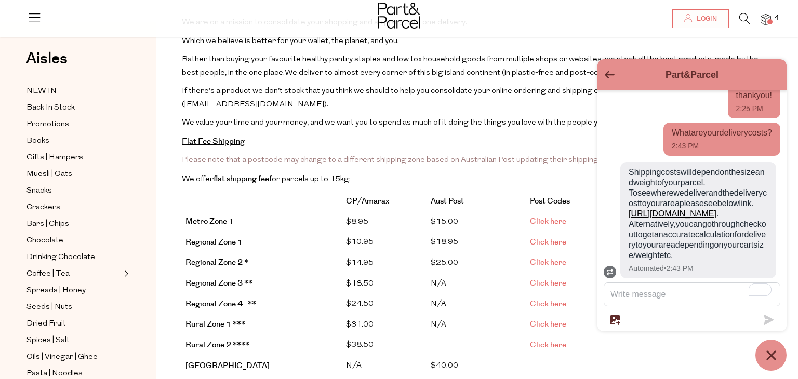
scroll to position [112, 0]
click at [383, 173] on p "We offer flat shipping fee for parcels up to 15kg." at bounding box center [477, 180] width 590 height 14
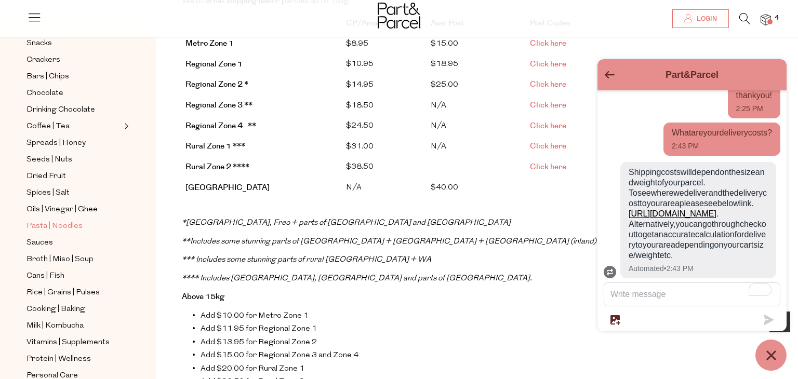
scroll to position [149, 0]
click at [62, 271] on span "Cans | Fish" at bounding box center [45, 275] width 38 height 12
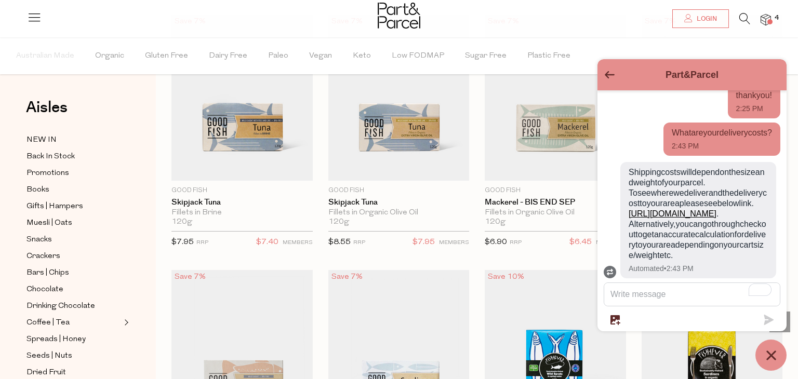
scroll to position [1141, 0]
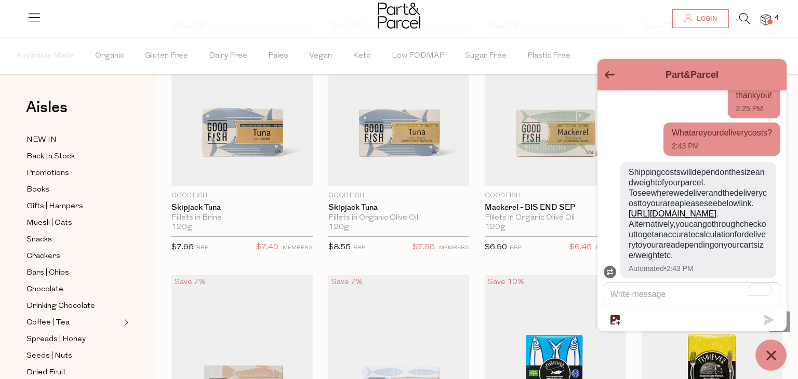
click at [610, 80] on div "Part&Parcel" at bounding box center [692, 74] width 177 height 19
click at [609, 77] on icon "Go back to the main screen" at bounding box center [610, 74] width 10 height 7
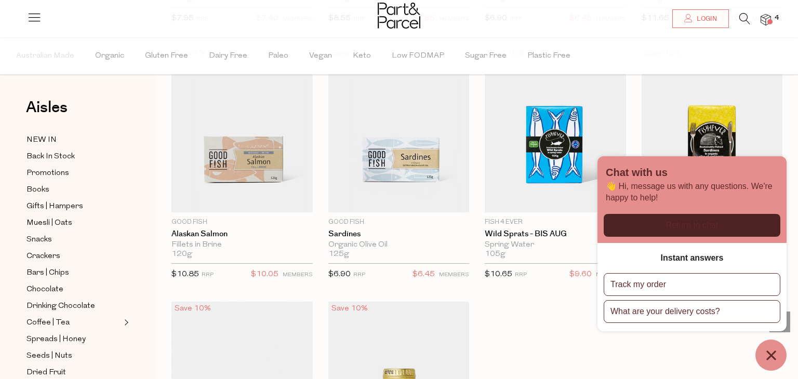
scroll to position [1367, 0]
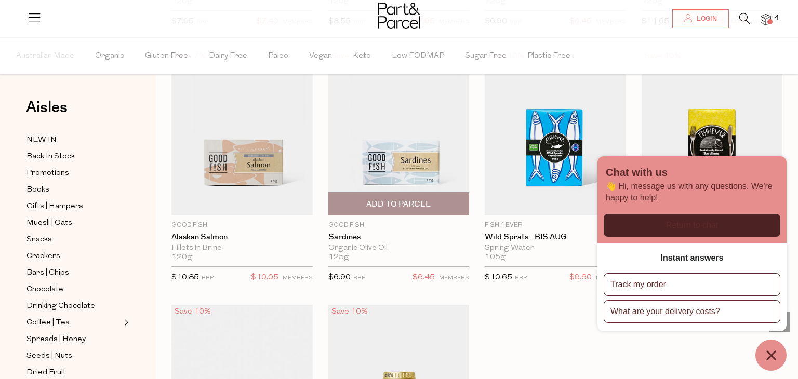
click at [452, 204] on span "Add To Parcel" at bounding box center [398, 204] width 135 height 22
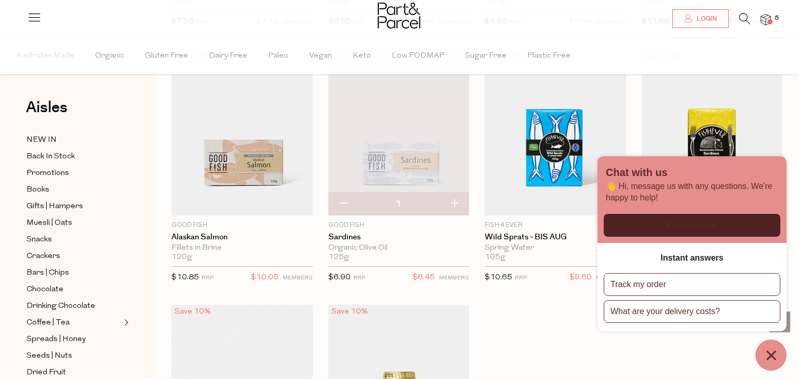
click at [763, 15] on img at bounding box center [765, 20] width 10 height 12
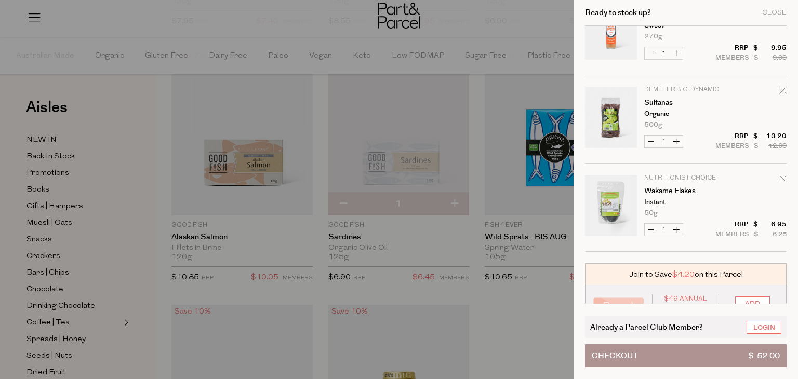
scroll to position [0, 0]
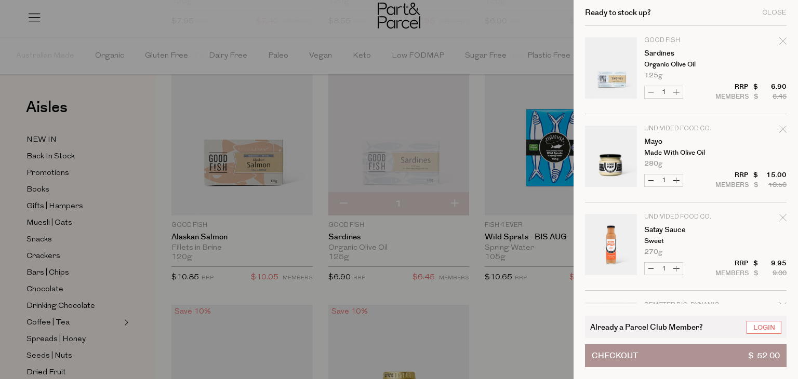
click at [432, 127] on div at bounding box center [399, 189] width 798 height 379
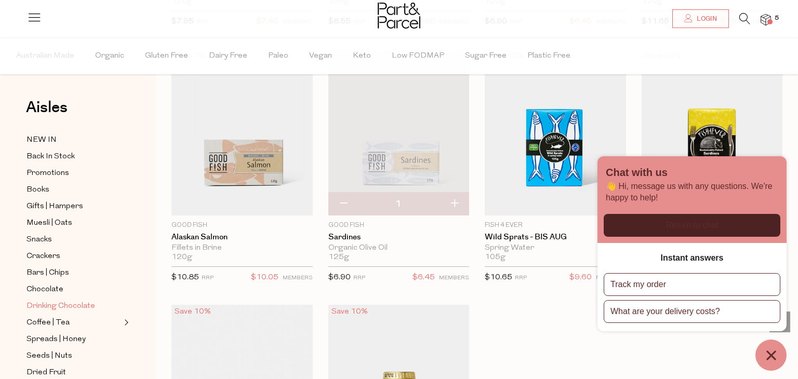
click at [48, 310] on span "Drinking Chocolate" at bounding box center [60, 306] width 69 height 12
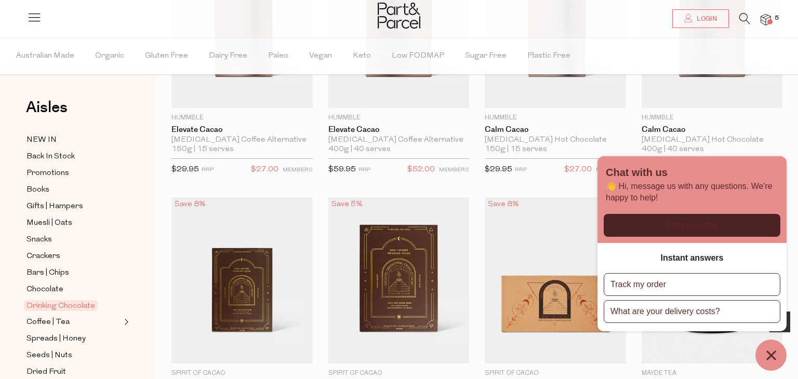
scroll to position [457, 0]
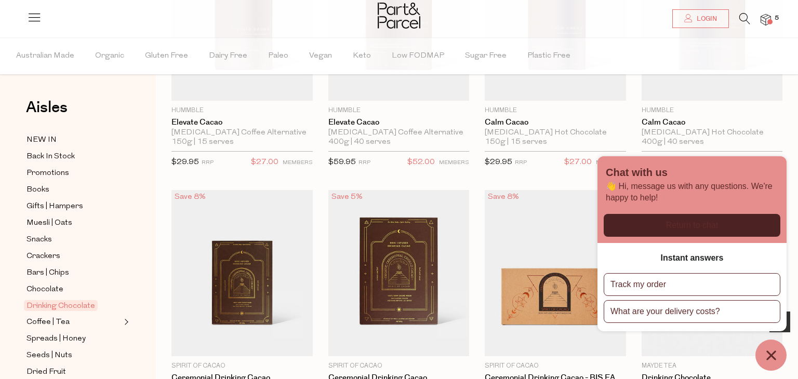
click at [759, 350] on button "Chat window" at bounding box center [770, 355] width 31 height 31
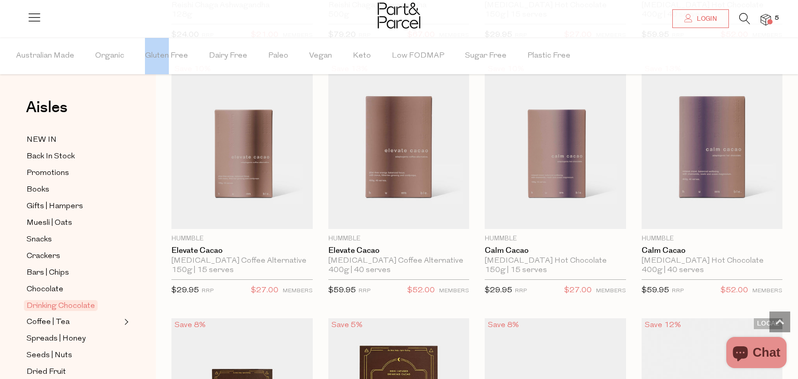
scroll to position [0, 0]
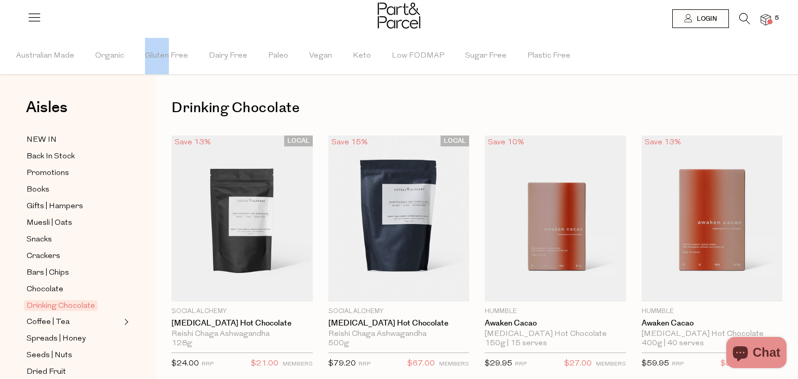
click at [769, 18] on img at bounding box center [765, 20] width 10 height 12
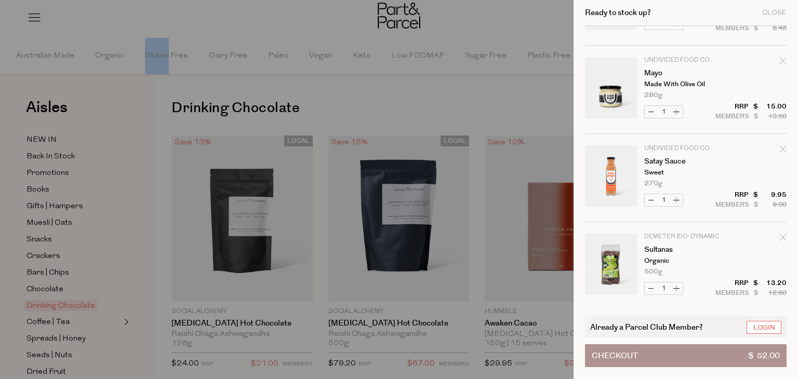
scroll to position [65, 0]
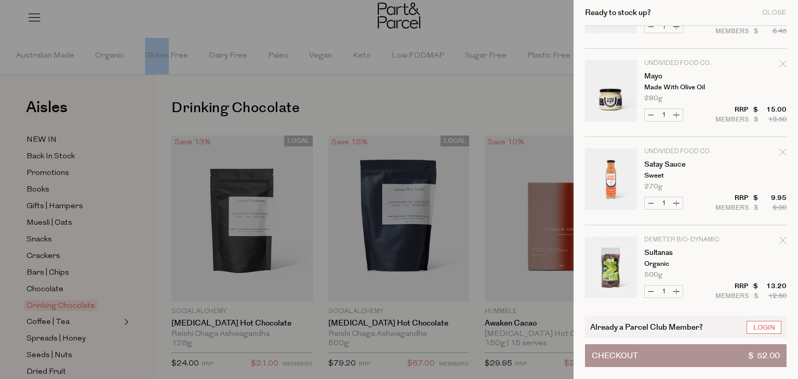
click at [124, 243] on div at bounding box center [399, 189] width 798 height 379
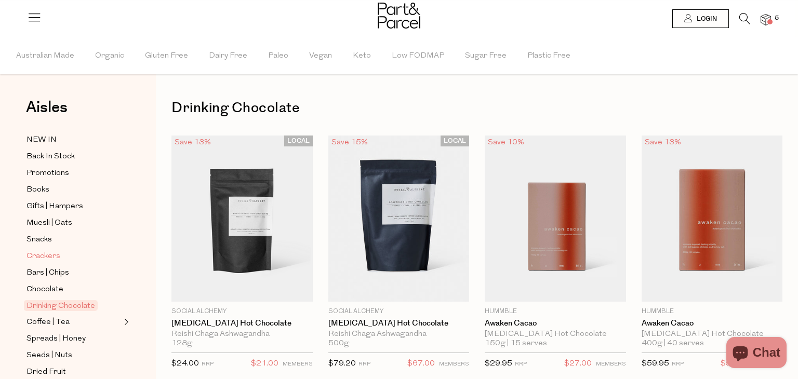
click at [40, 257] on span "Crackers" at bounding box center [43, 256] width 34 height 12
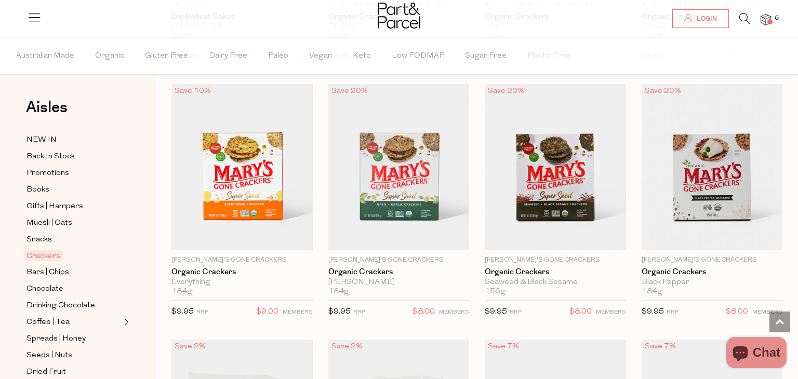
scroll to position [1249, 0]
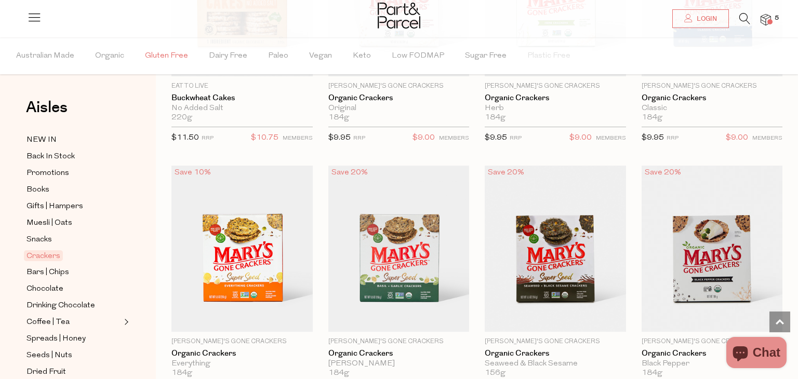
click at [175, 68] on span "Gluten Free" at bounding box center [166, 56] width 43 height 36
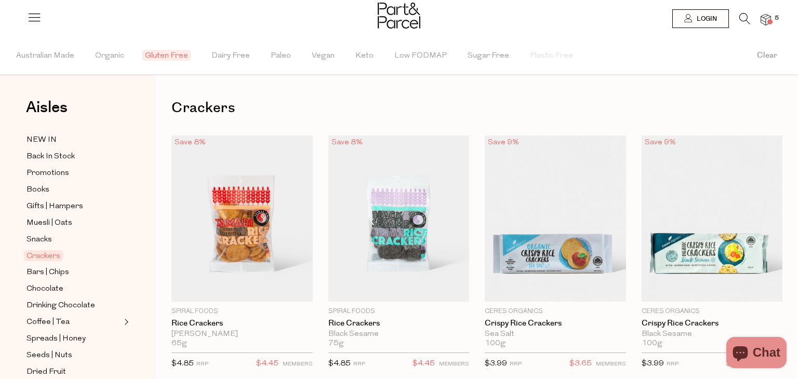
click at [773, 14] on span "5" at bounding box center [776, 18] width 9 height 9
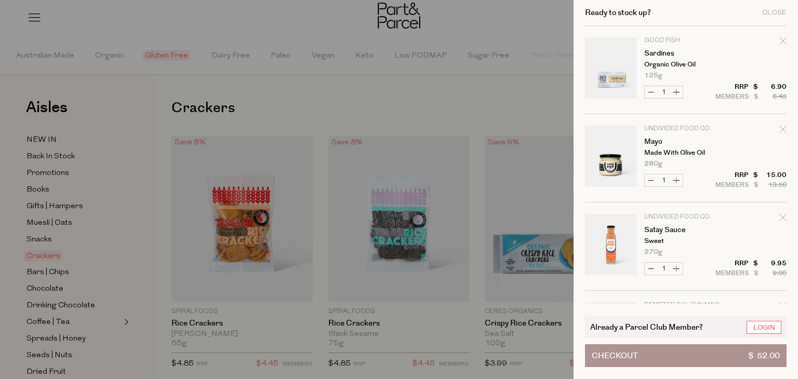
click at [782, 39] on icon "Remove Sardines" at bounding box center [782, 40] width 7 height 7
type input "Add Membership"
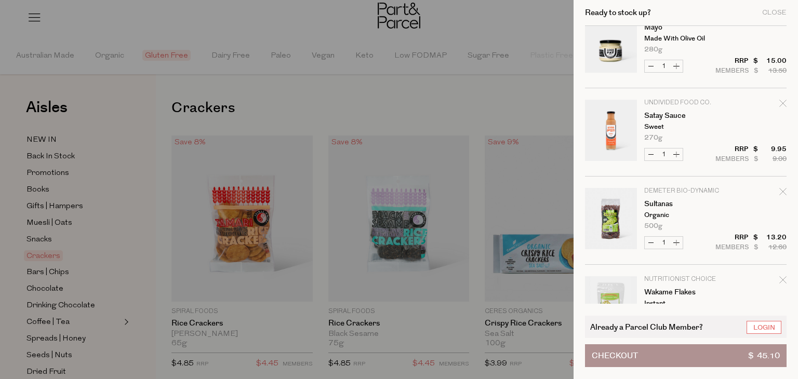
scroll to position [23, 0]
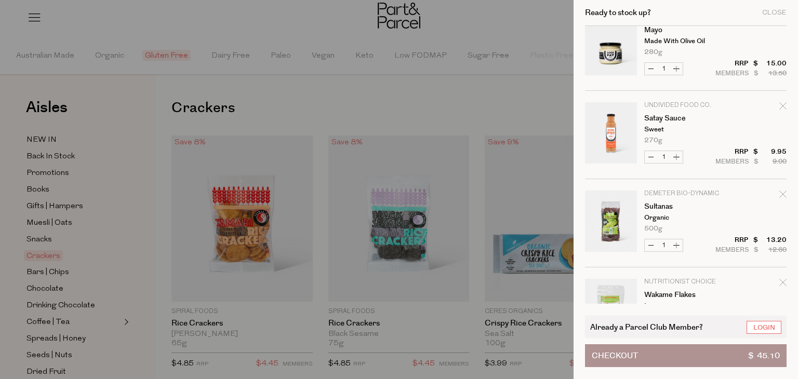
click at [649, 216] on p "Organic" at bounding box center [684, 218] width 81 height 7
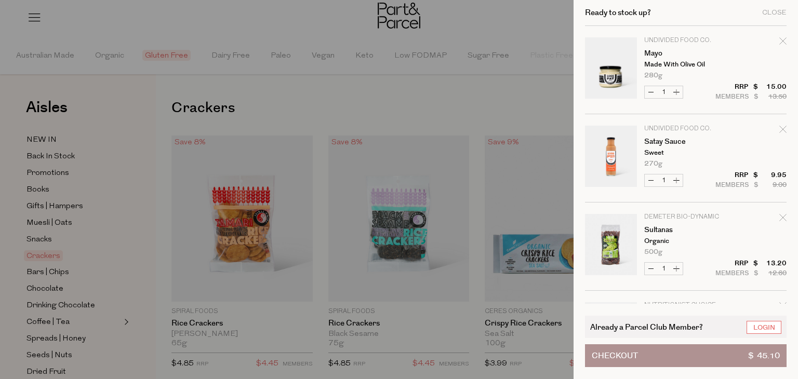
click at [782, 43] on icon "Remove Mayo" at bounding box center [782, 40] width 7 height 7
type input "Add Membership"
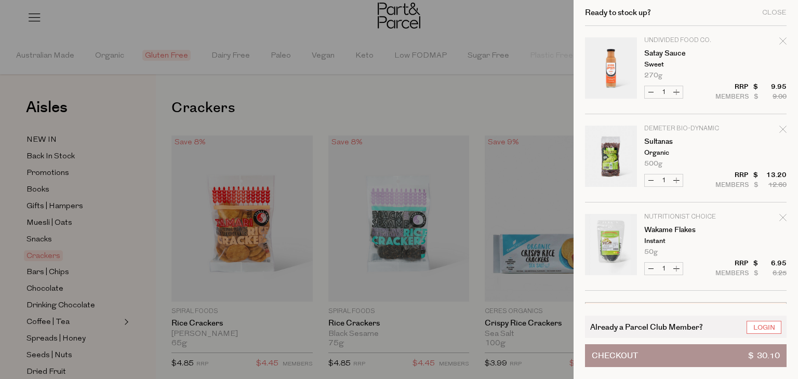
scroll to position [77, 0]
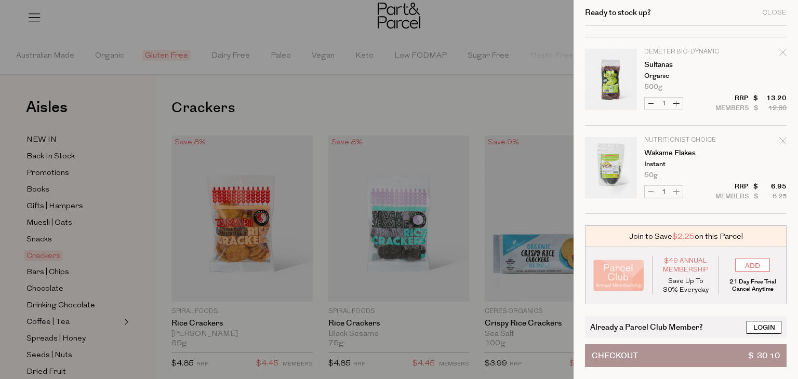
click at [763, 328] on link "Login" at bounding box center [763, 327] width 35 height 13
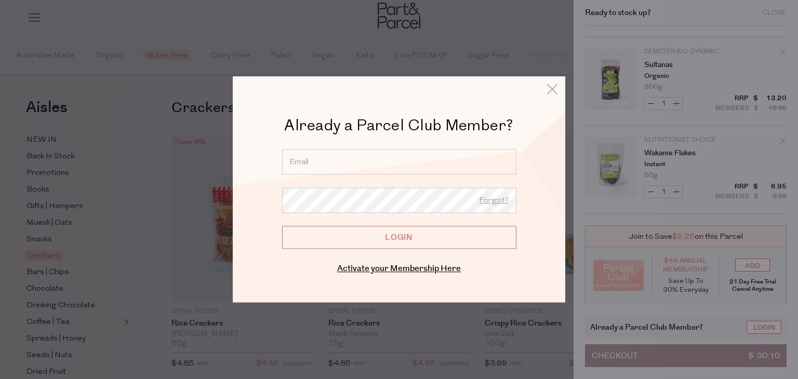
click at [317, 158] on input "email" at bounding box center [399, 161] width 234 height 25
type input "natenhn95@gmail.com"
click at [282, 226] on input "Login" at bounding box center [399, 237] width 234 height 23
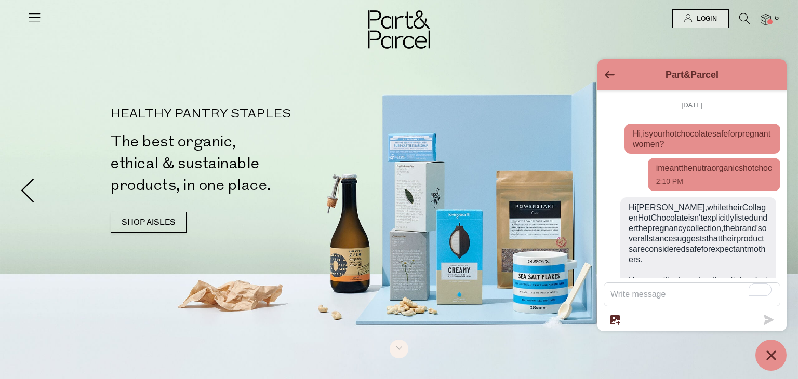
scroll to position [339, 0]
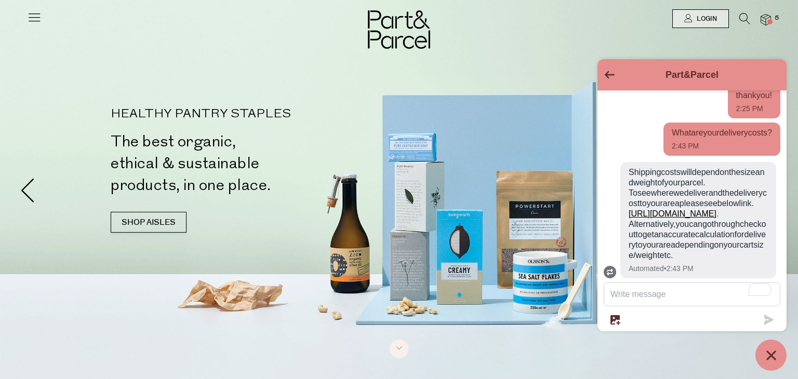
click at [607, 76] on icon "Go back to the main screen" at bounding box center [610, 74] width 10 height 7
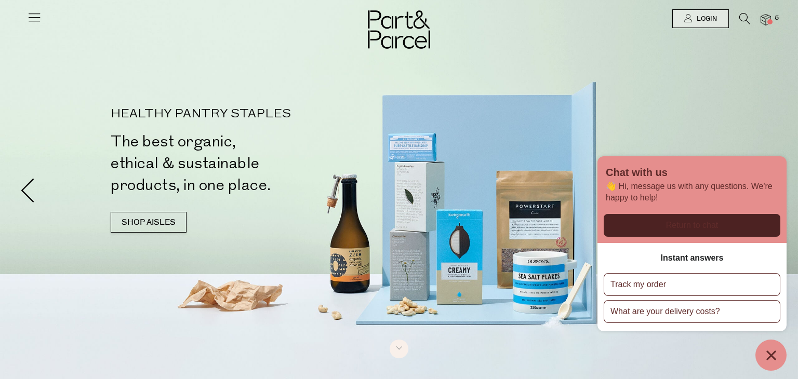
click at [569, 97] on div at bounding box center [399, 189] width 798 height 379
click at [38, 14] on icon at bounding box center [34, 17] width 15 height 15
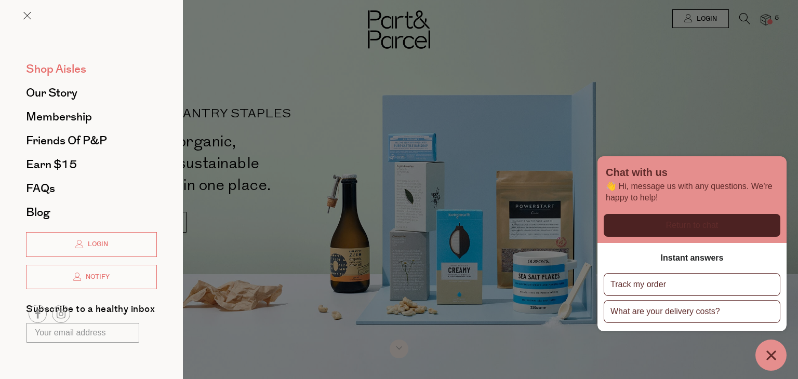
click at [79, 69] on span "Shop Aisles" at bounding box center [56, 69] width 60 height 17
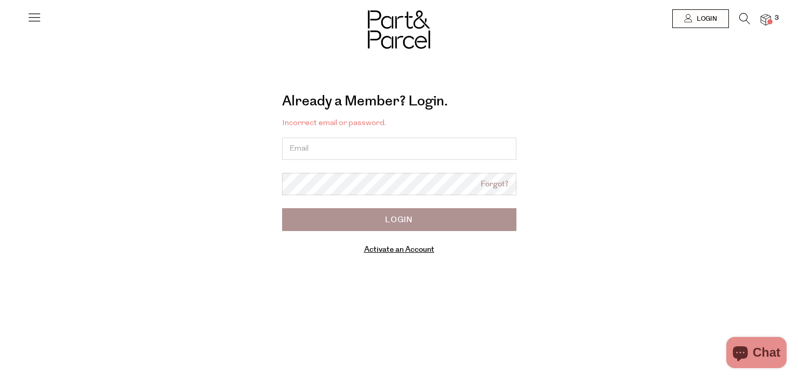
click at [37, 22] on icon at bounding box center [34, 17] width 15 height 15
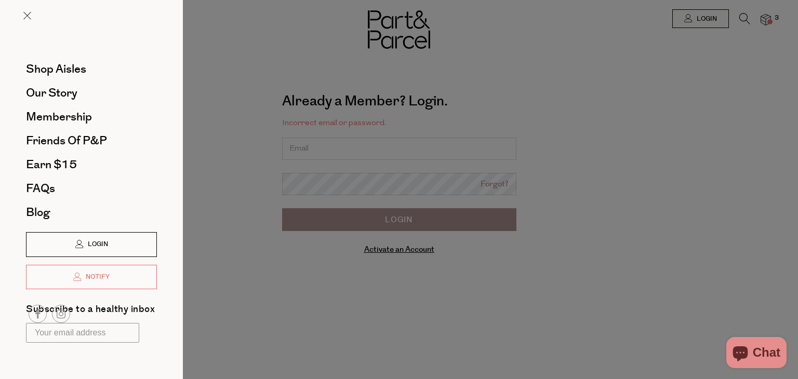
click at [93, 243] on span "Login" at bounding box center [96, 244] width 23 height 9
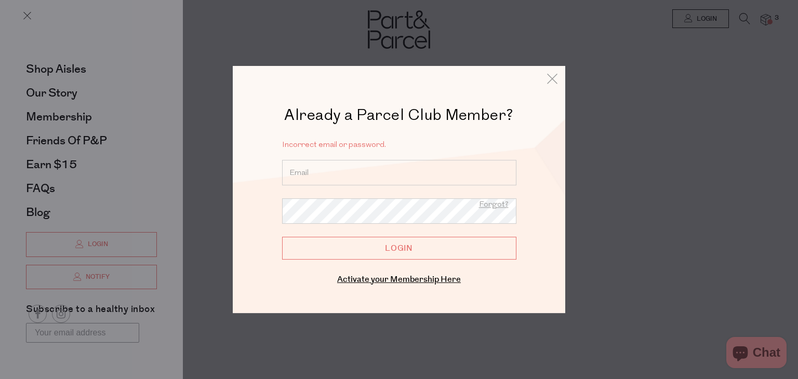
click at [412, 172] on input "email" at bounding box center [399, 172] width 234 height 25
click at [556, 77] on icon at bounding box center [552, 78] width 16 height 15
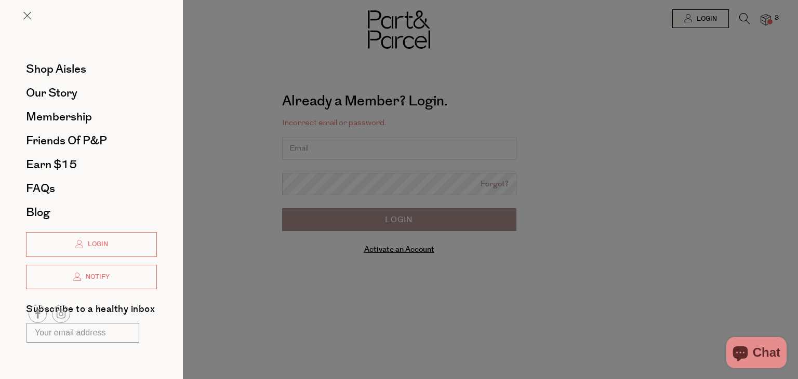
click at [362, 70] on div at bounding box center [399, 189] width 798 height 379
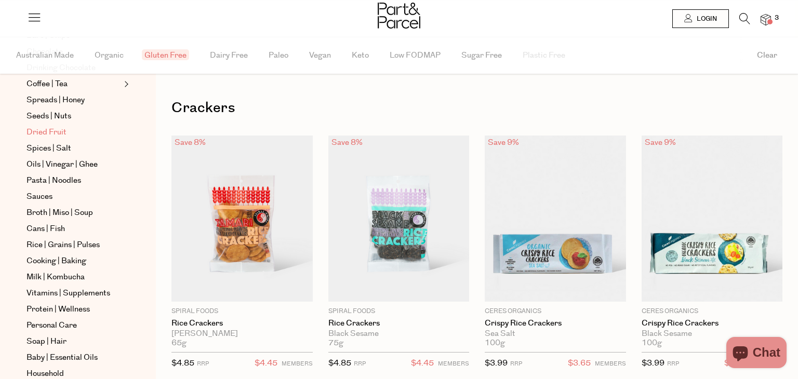
scroll to position [250, 0]
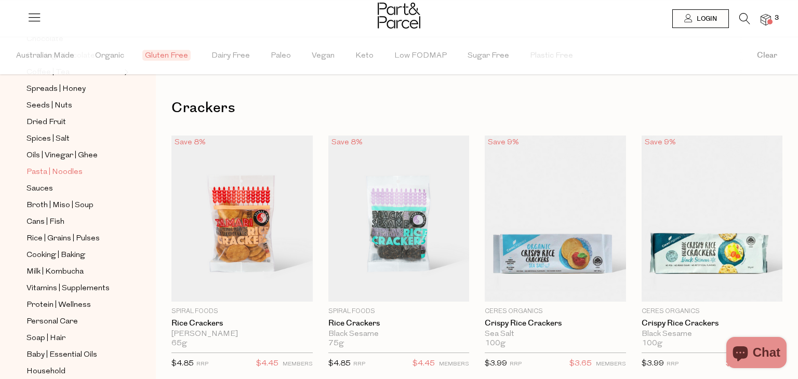
click at [71, 167] on span "Pasta | Noodles" at bounding box center [54, 172] width 56 height 12
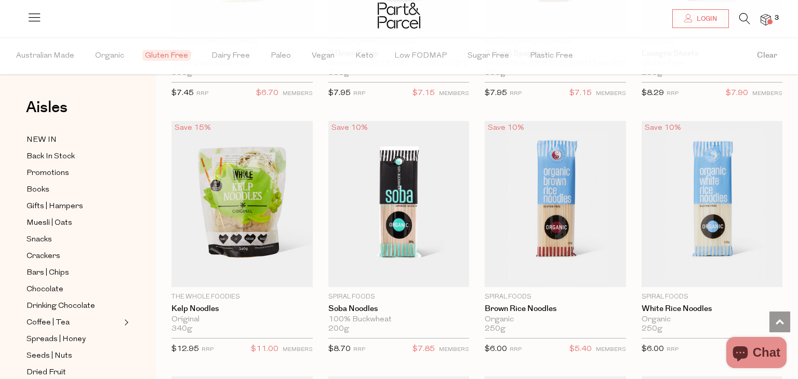
scroll to position [754, 0]
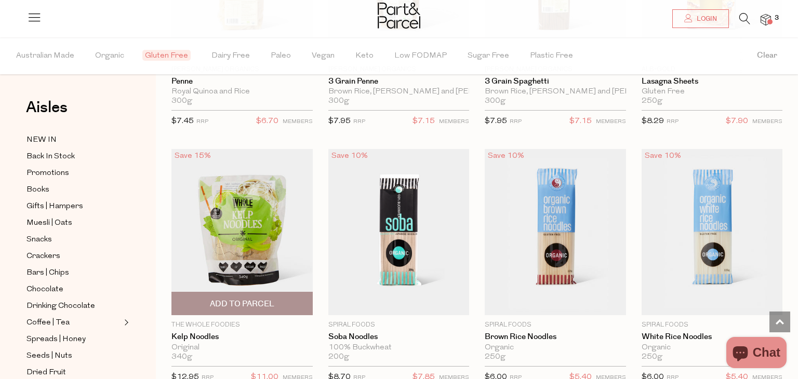
click at [263, 257] on img at bounding box center [241, 232] width 141 height 167
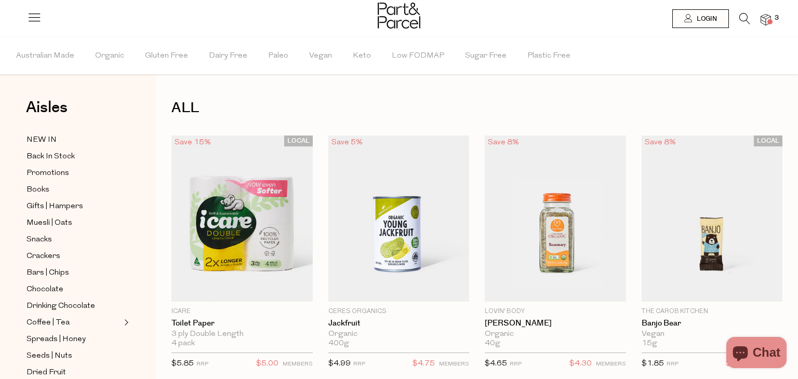
click at [745, 15] on icon at bounding box center [744, 18] width 11 height 11
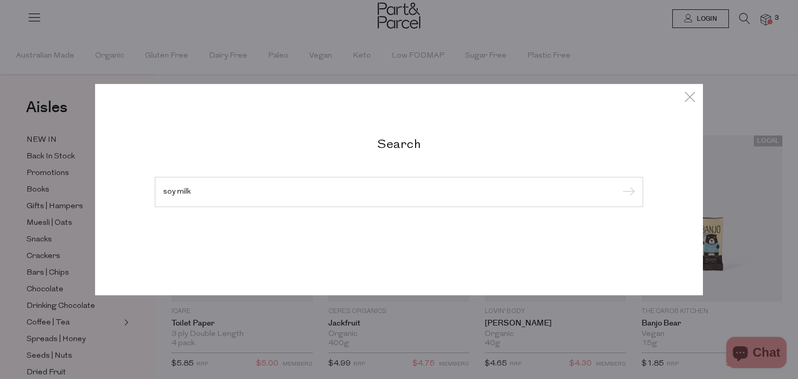
type input "soy milk"
click at [619, 185] on input "submit" at bounding box center [627, 193] width 16 height 16
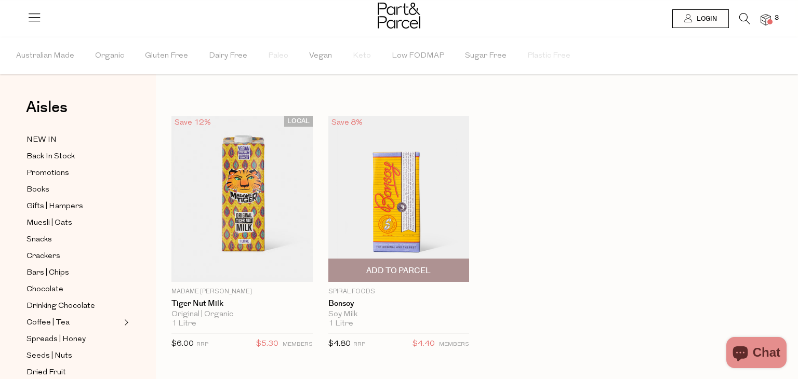
click at [397, 202] on img at bounding box center [398, 199] width 141 height 167
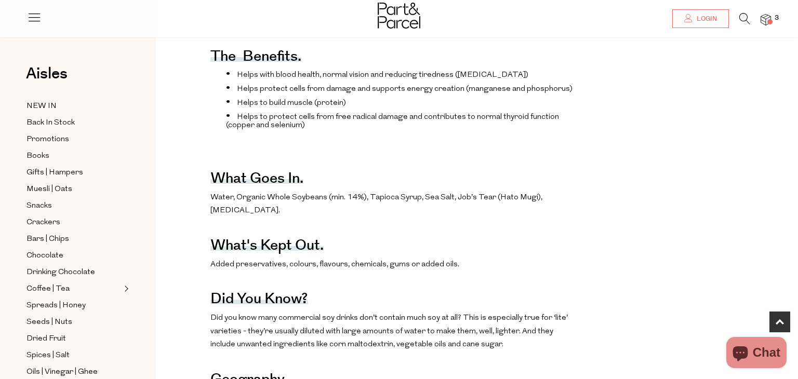
scroll to position [396, 0]
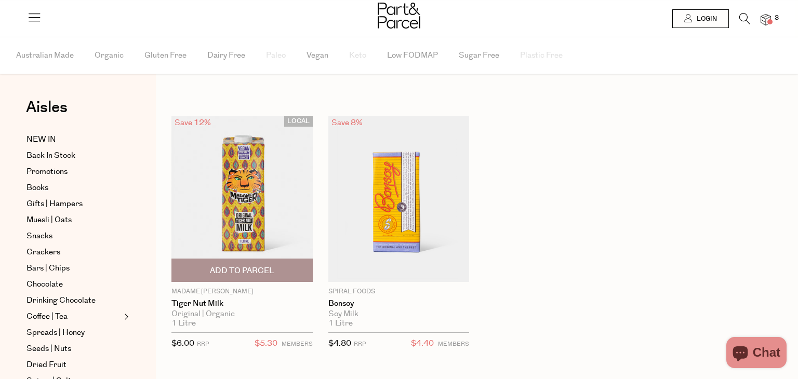
click at [260, 202] on img at bounding box center [241, 199] width 141 height 167
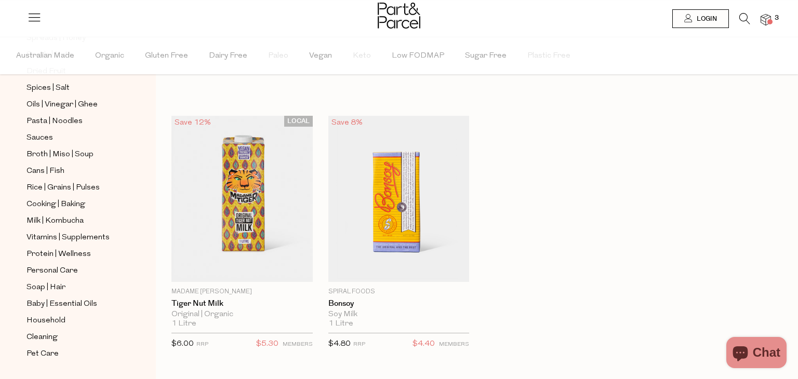
click at [765, 18] on img at bounding box center [765, 20] width 10 height 12
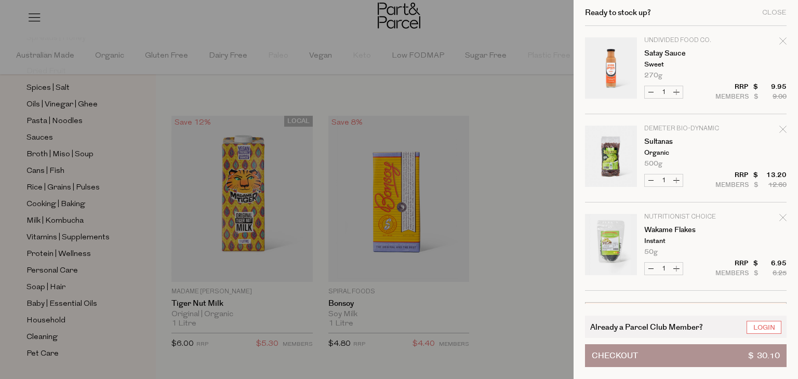
click at [400, 183] on div at bounding box center [399, 189] width 798 height 379
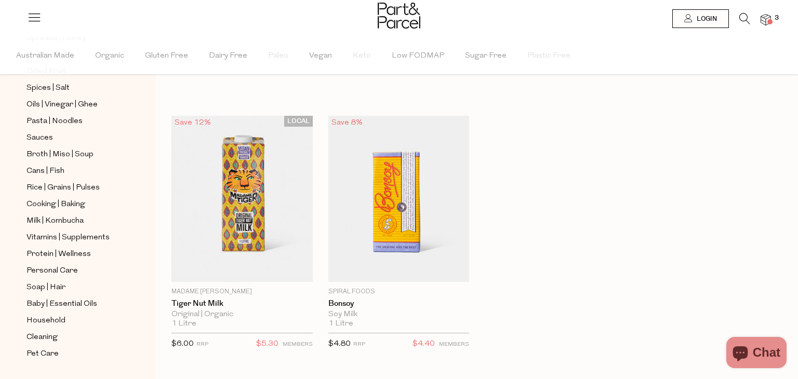
click at [771, 19] on span at bounding box center [769, 21] width 5 height 5
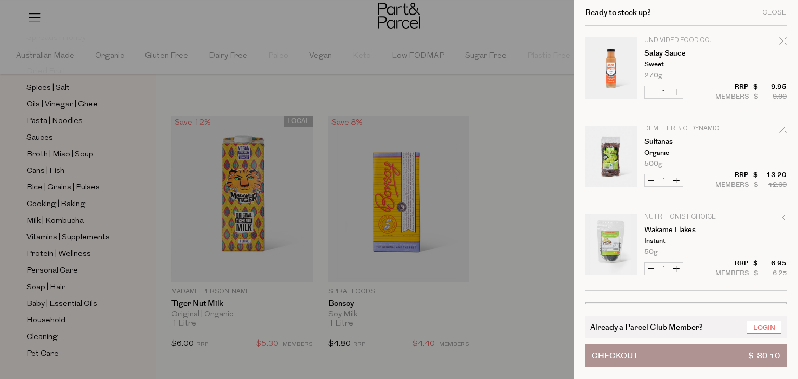
click at [613, 74] on link "Your cart" at bounding box center [611, 69] width 52 height 65
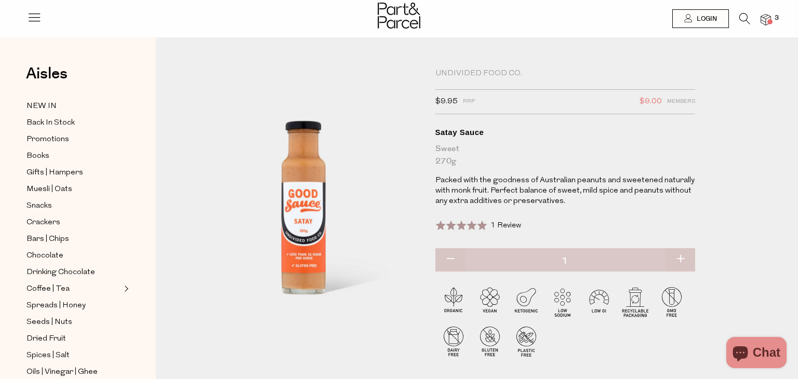
click at [769, 21] on span at bounding box center [769, 21] width 5 height 5
